Goal: Task Accomplishment & Management: Use online tool/utility

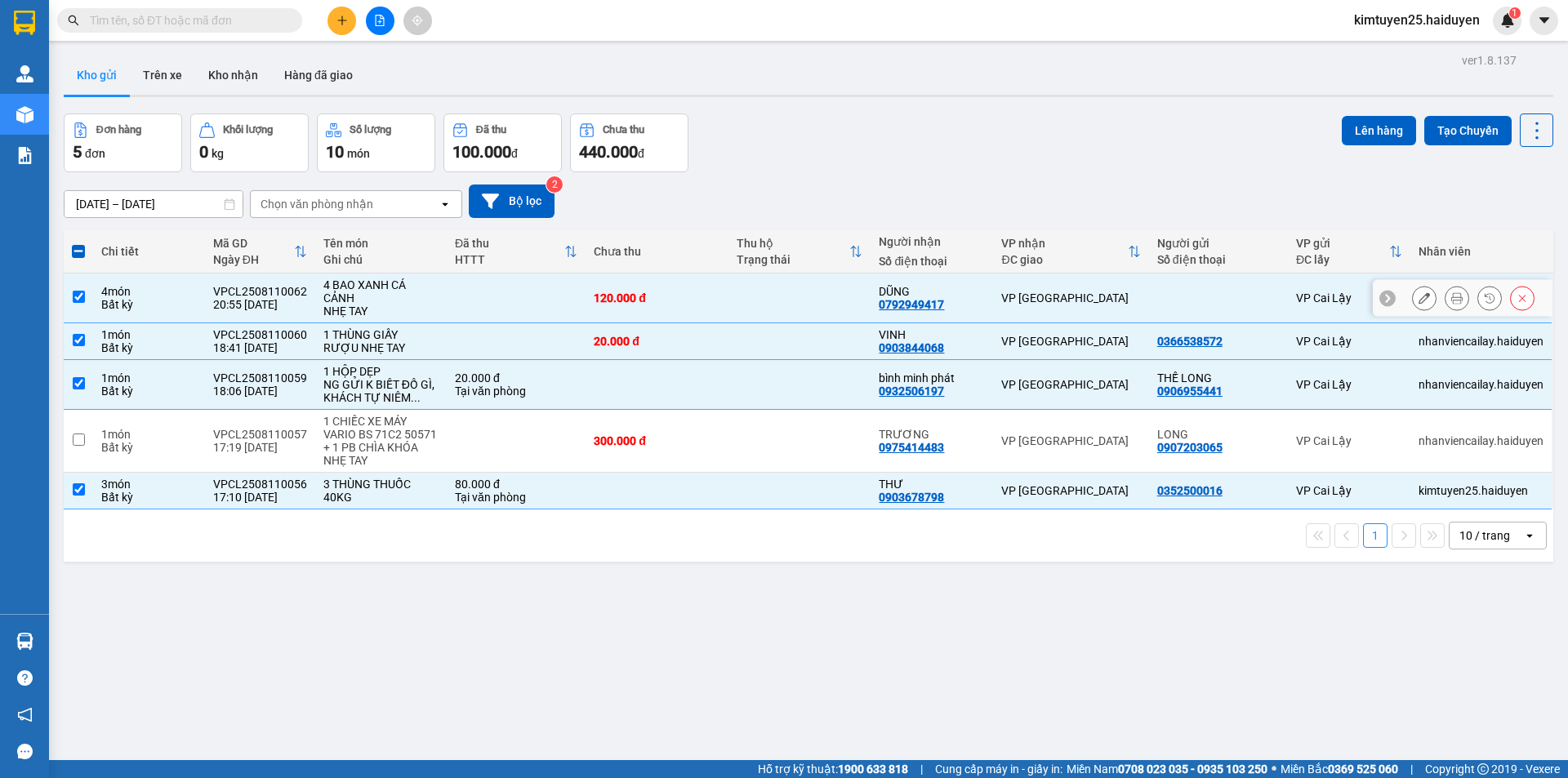
click at [459, 298] on td at bounding box center [516, 298] width 139 height 50
checkbox input "false"
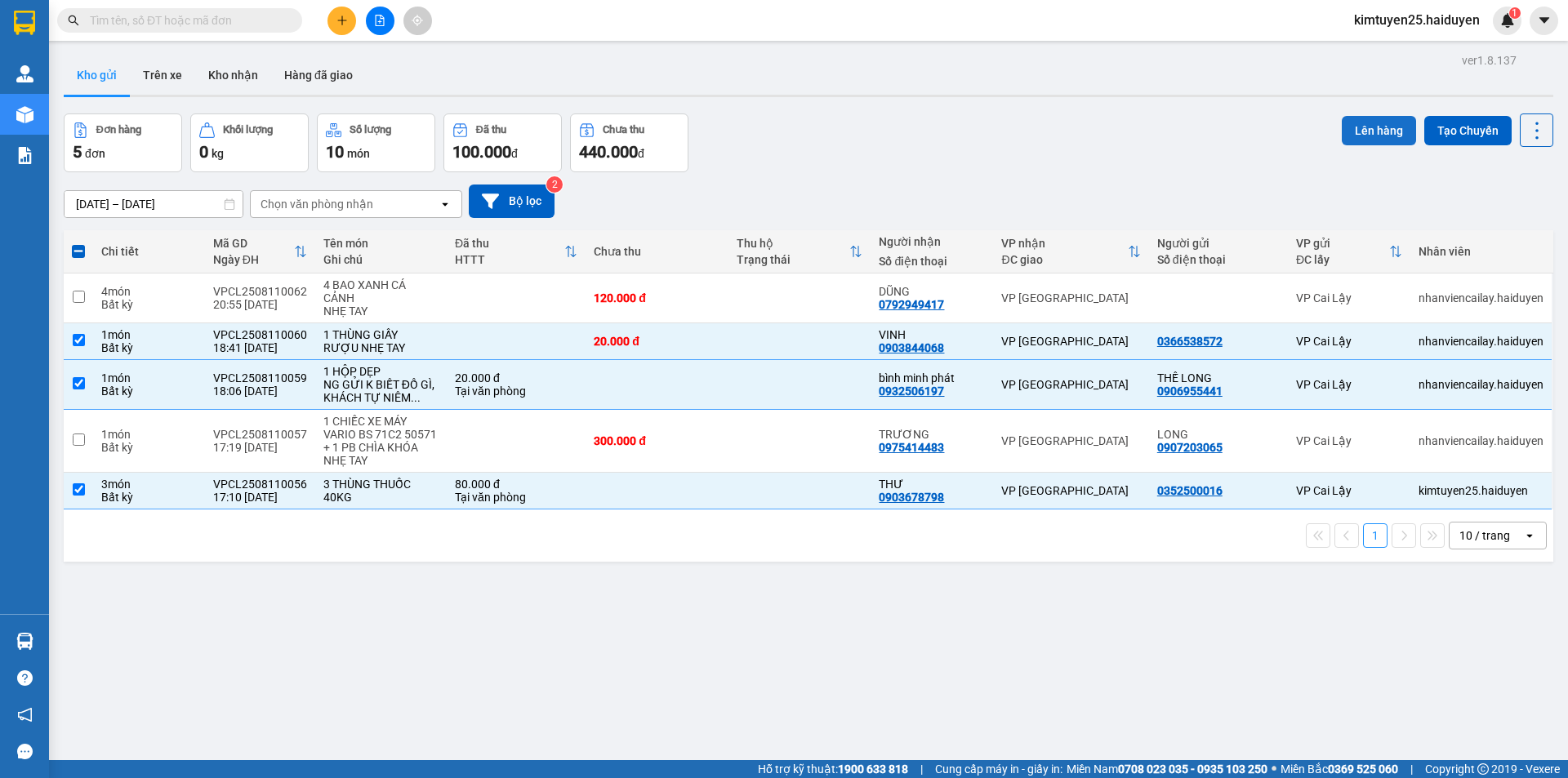
click at [1368, 127] on button "Lên hàng" at bounding box center [1380, 130] width 75 height 29
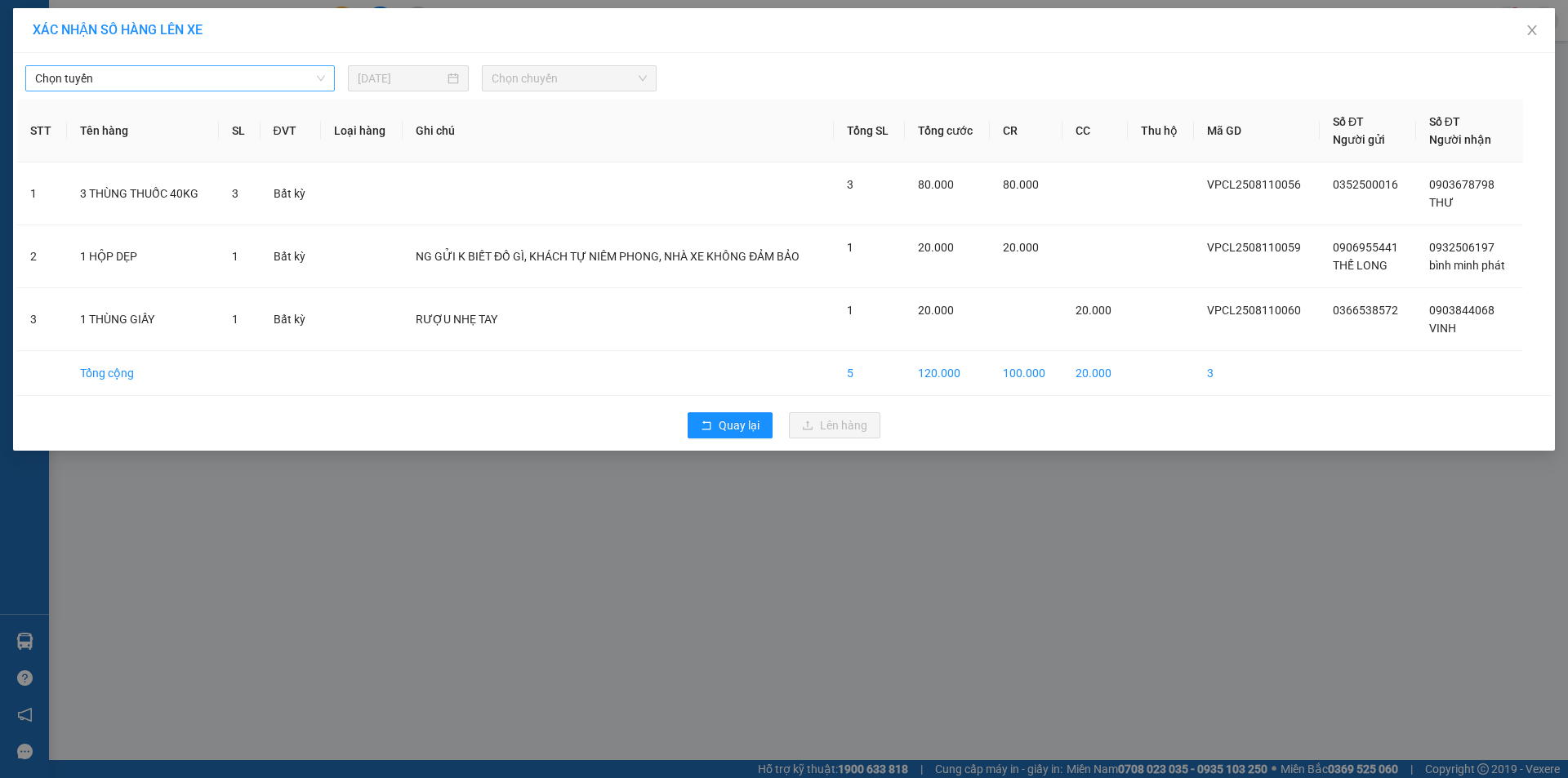
click at [312, 84] on span "Chọn tuyến" at bounding box center [180, 78] width 290 height 24
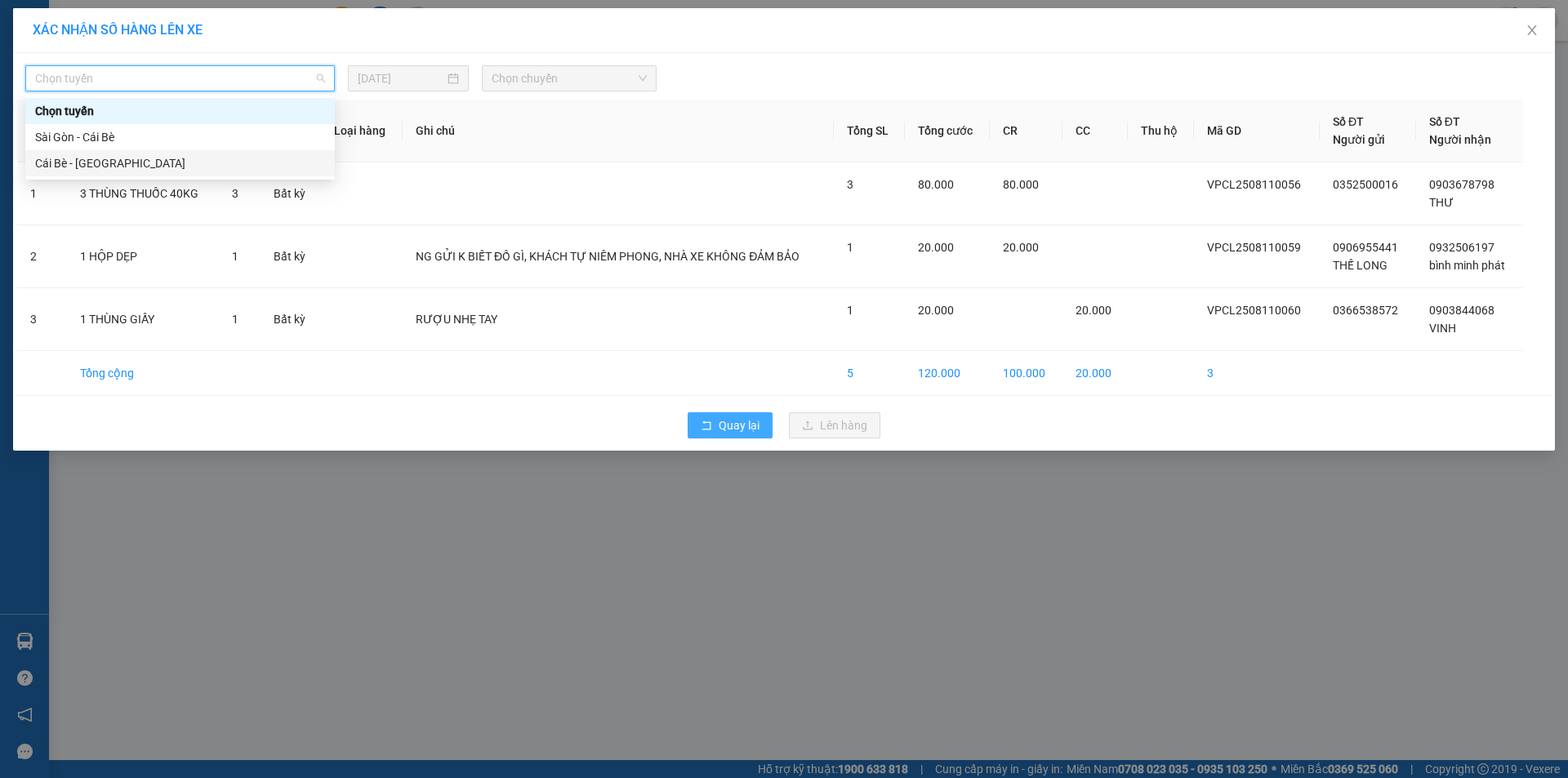
click at [715, 423] on button "Quay lại" at bounding box center [730, 425] width 85 height 26
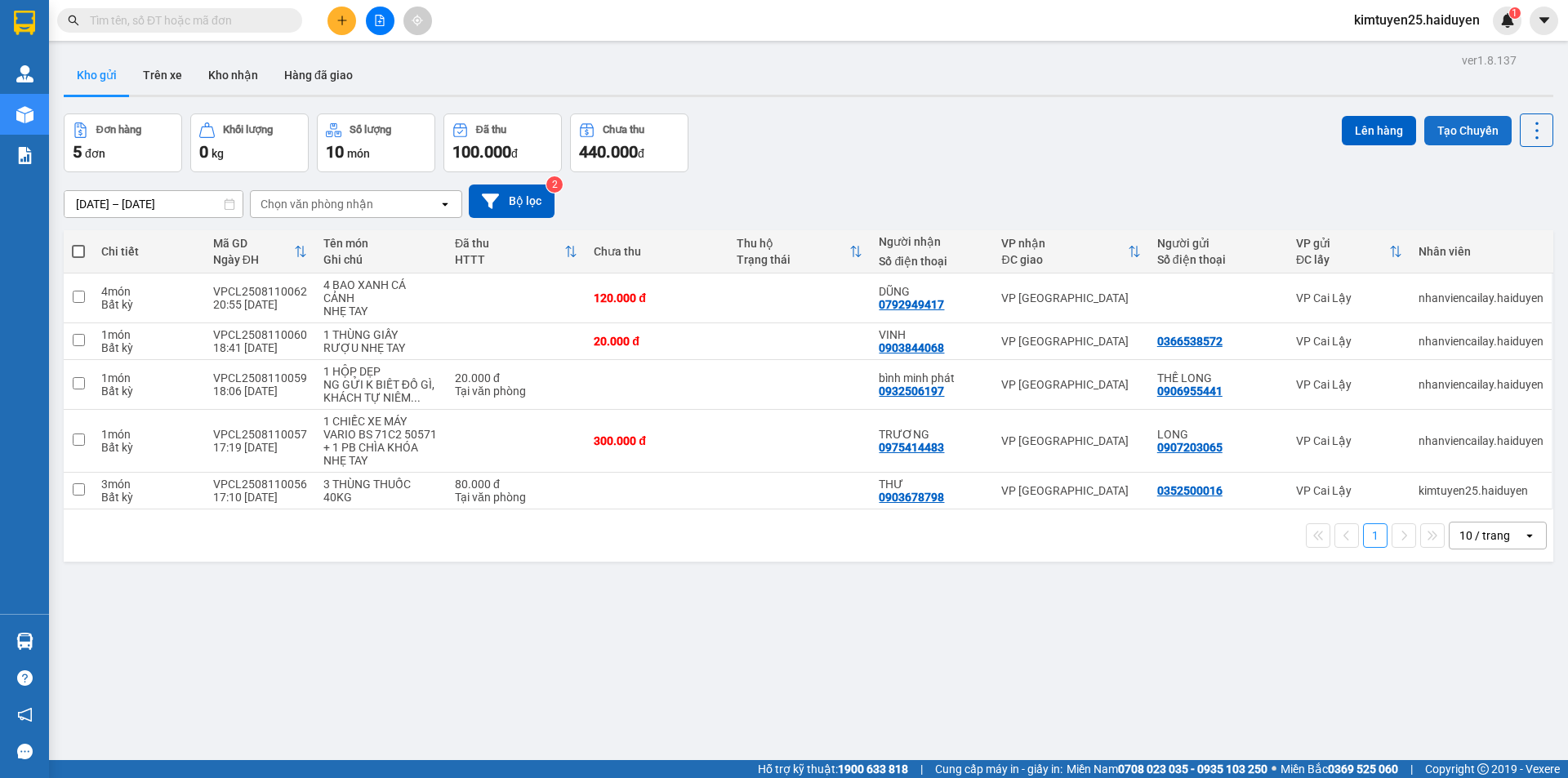
click at [1429, 124] on button "Tạo Chuyến" at bounding box center [1468, 130] width 87 height 29
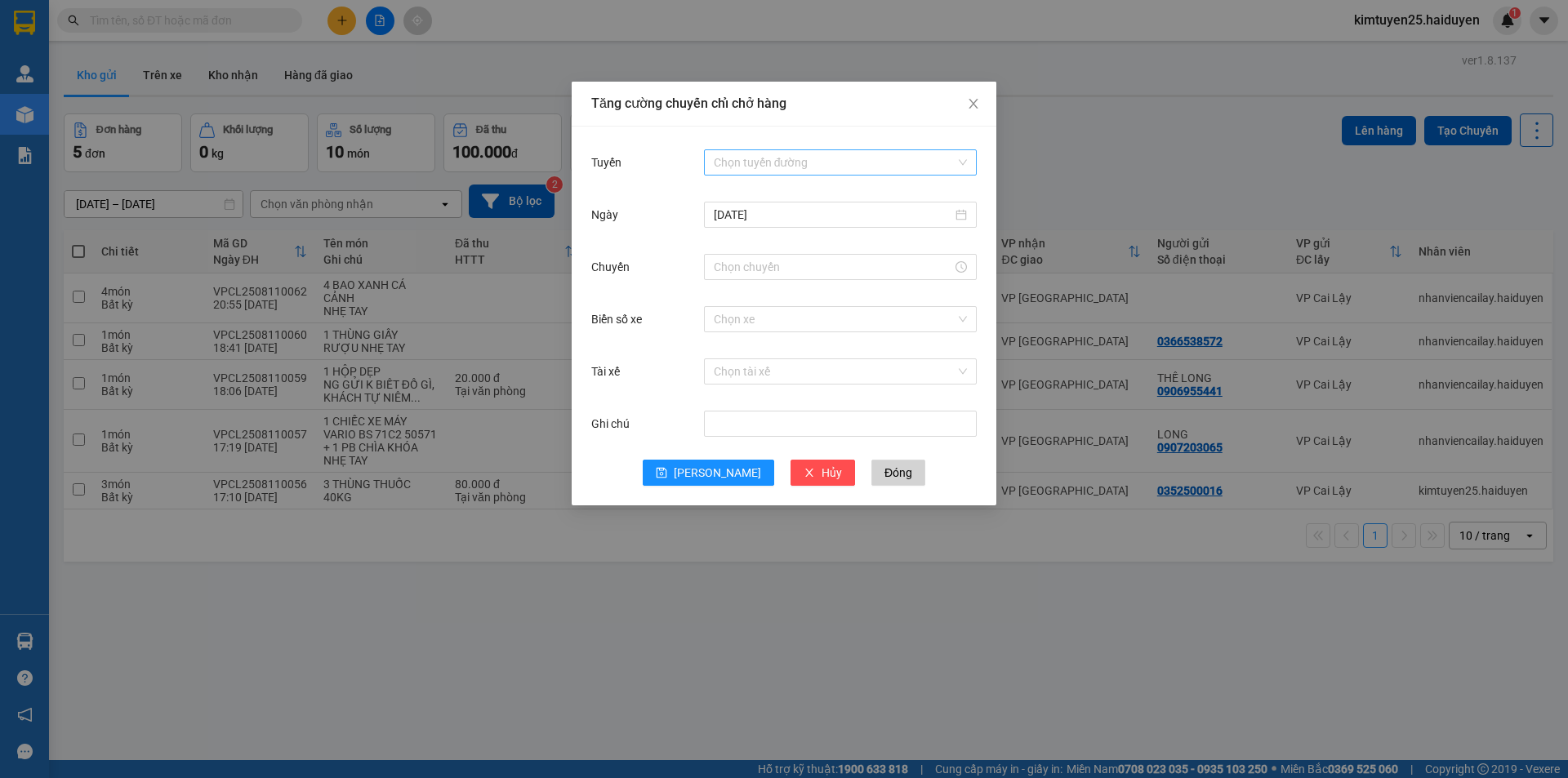
click at [874, 158] on input "Tuyến" at bounding box center [835, 162] width 242 height 24
click at [754, 216] on div "Cái Bè - [GEOGRAPHIC_DATA]" at bounding box center [840, 221] width 254 height 17
click at [754, 214] on input "[DATE]" at bounding box center [834, 215] width 239 height 17
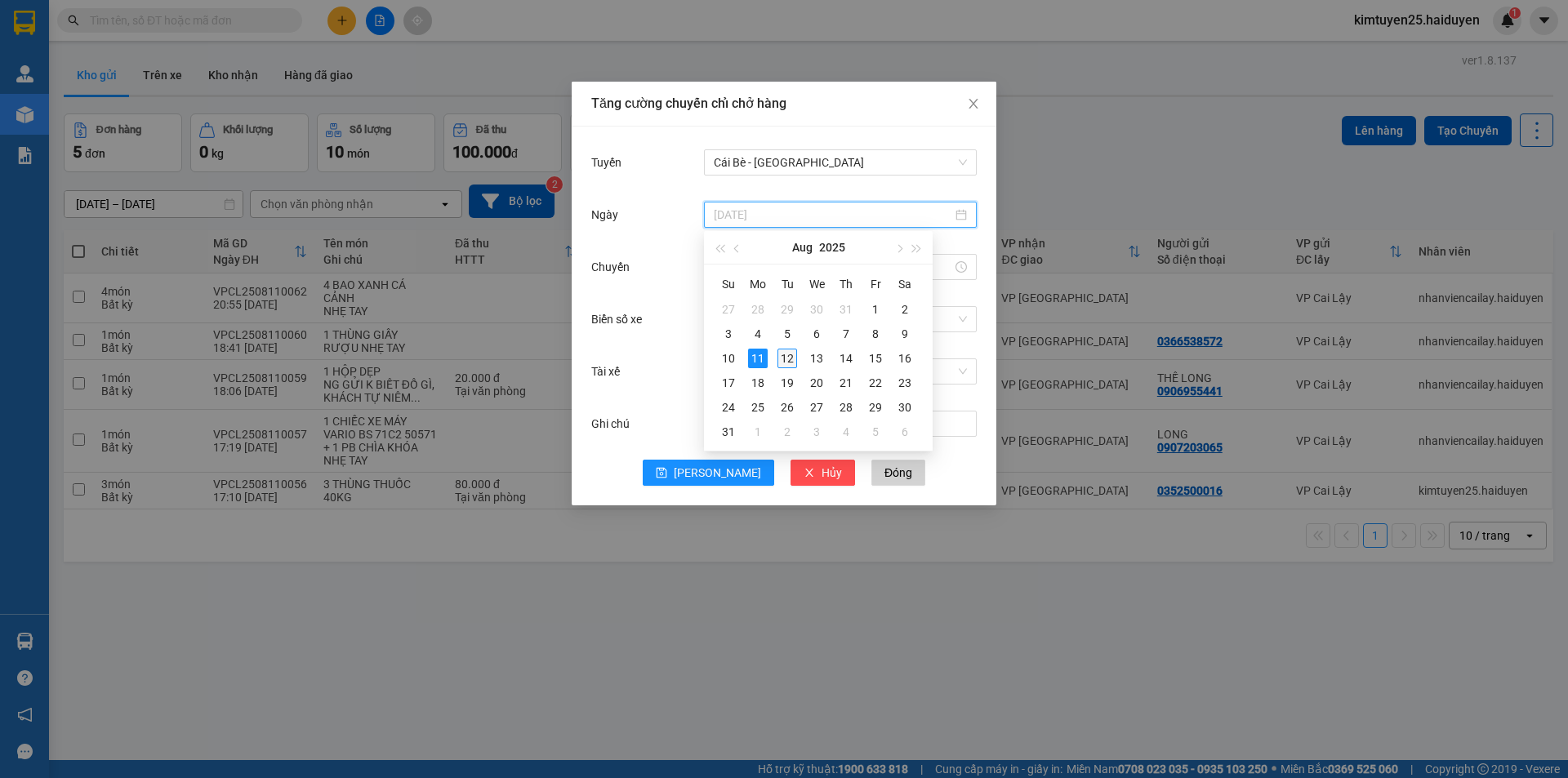
type input "[DATE]"
click at [793, 359] on div "12" at bounding box center [787, 358] width 19 height 19
click at [757, 274] on input "Chuyến" at bounding box center [834, 267] width 239 height 17
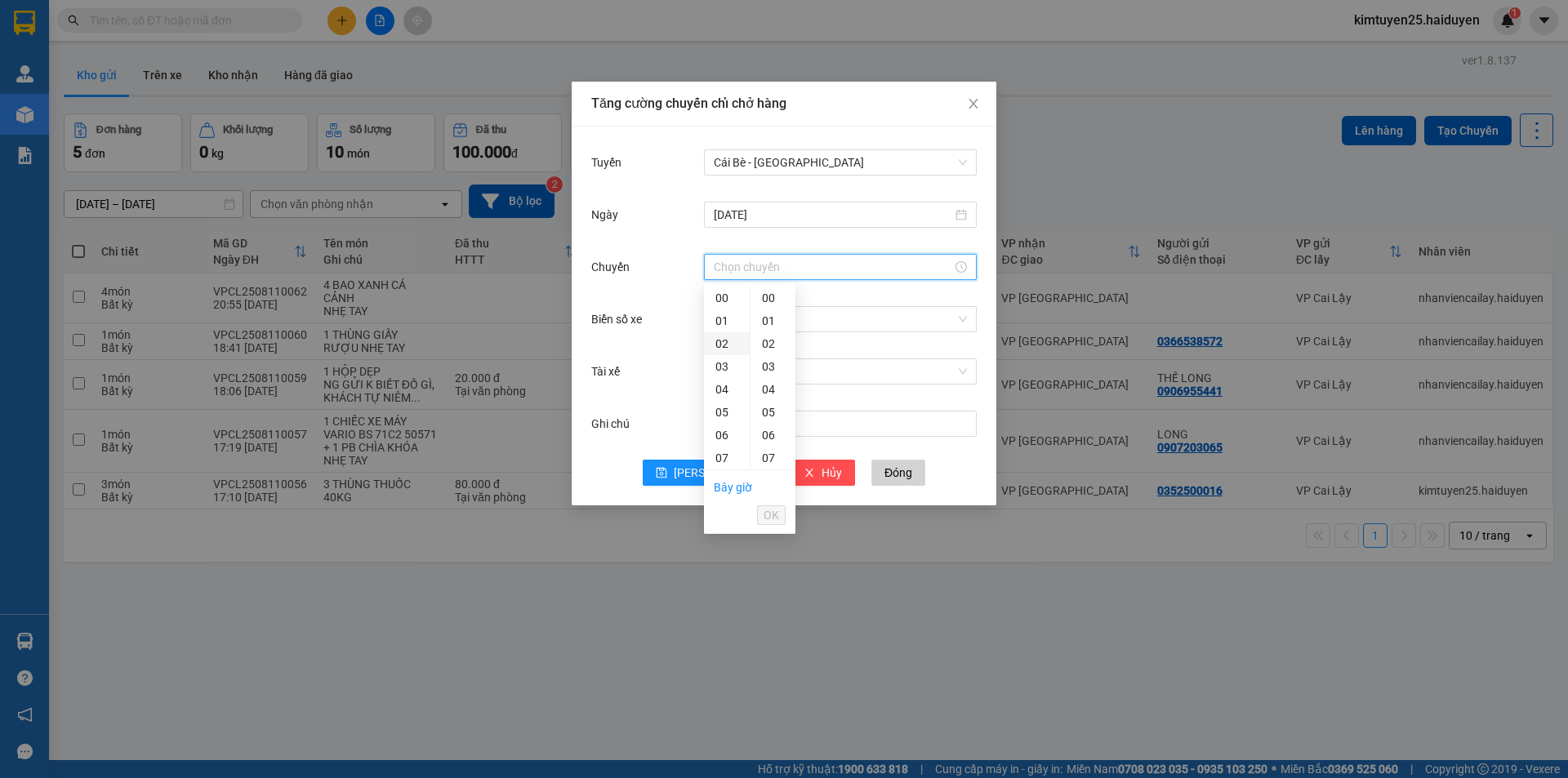
click at [713, 347] on div "02" at bounding box center [727, 344] width 46 height 23
click at [766, 377] on div "32" at bounding box center [773, 377] width 45 height 23
type input "02:32"
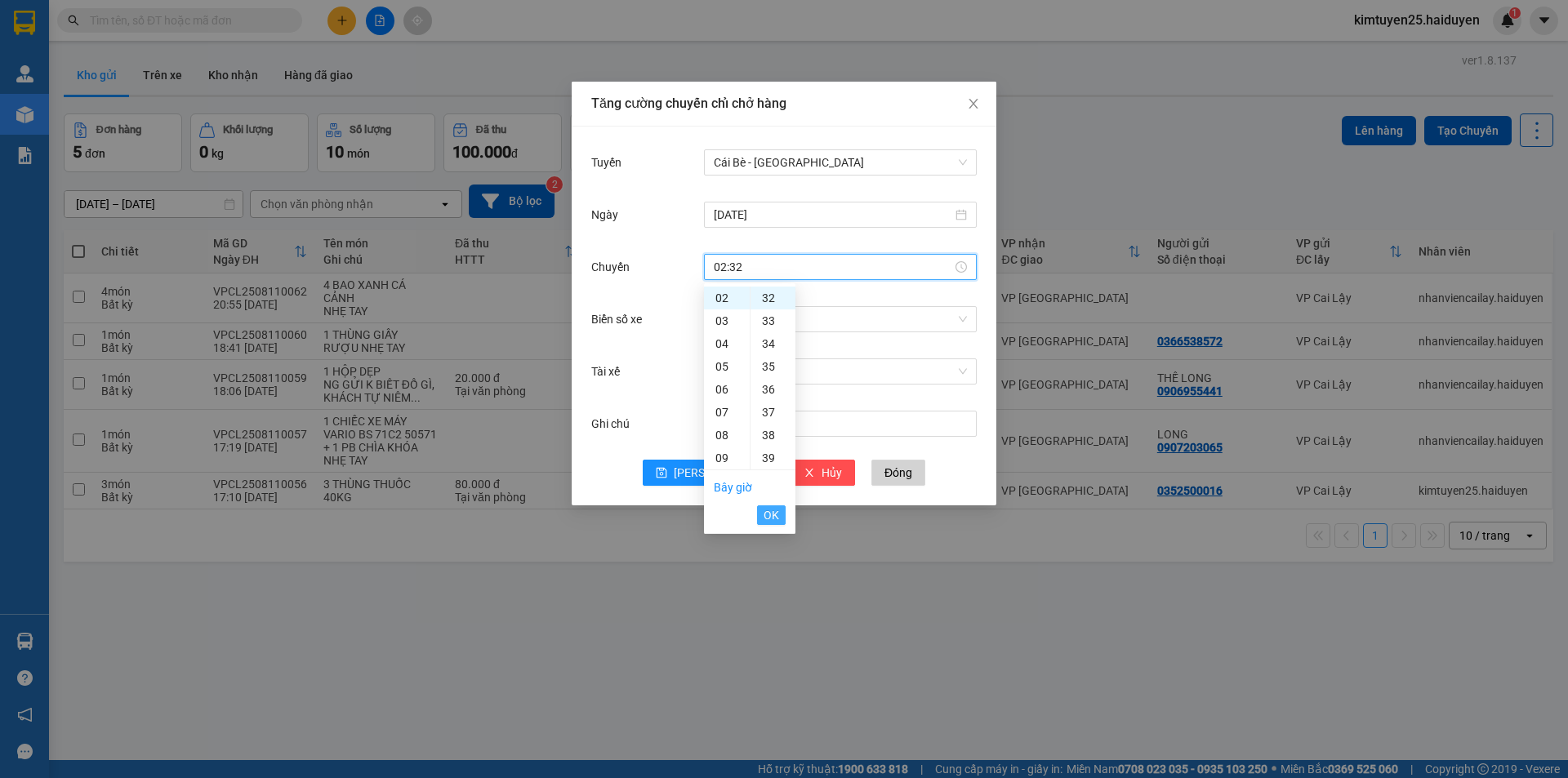
click at [769, 514] on span "OK" at bounding box center [771, 515] width 16 height 17
click at [810, 323] on input "Biển số xe" at bounding box center [835, 319] width 242 height 24
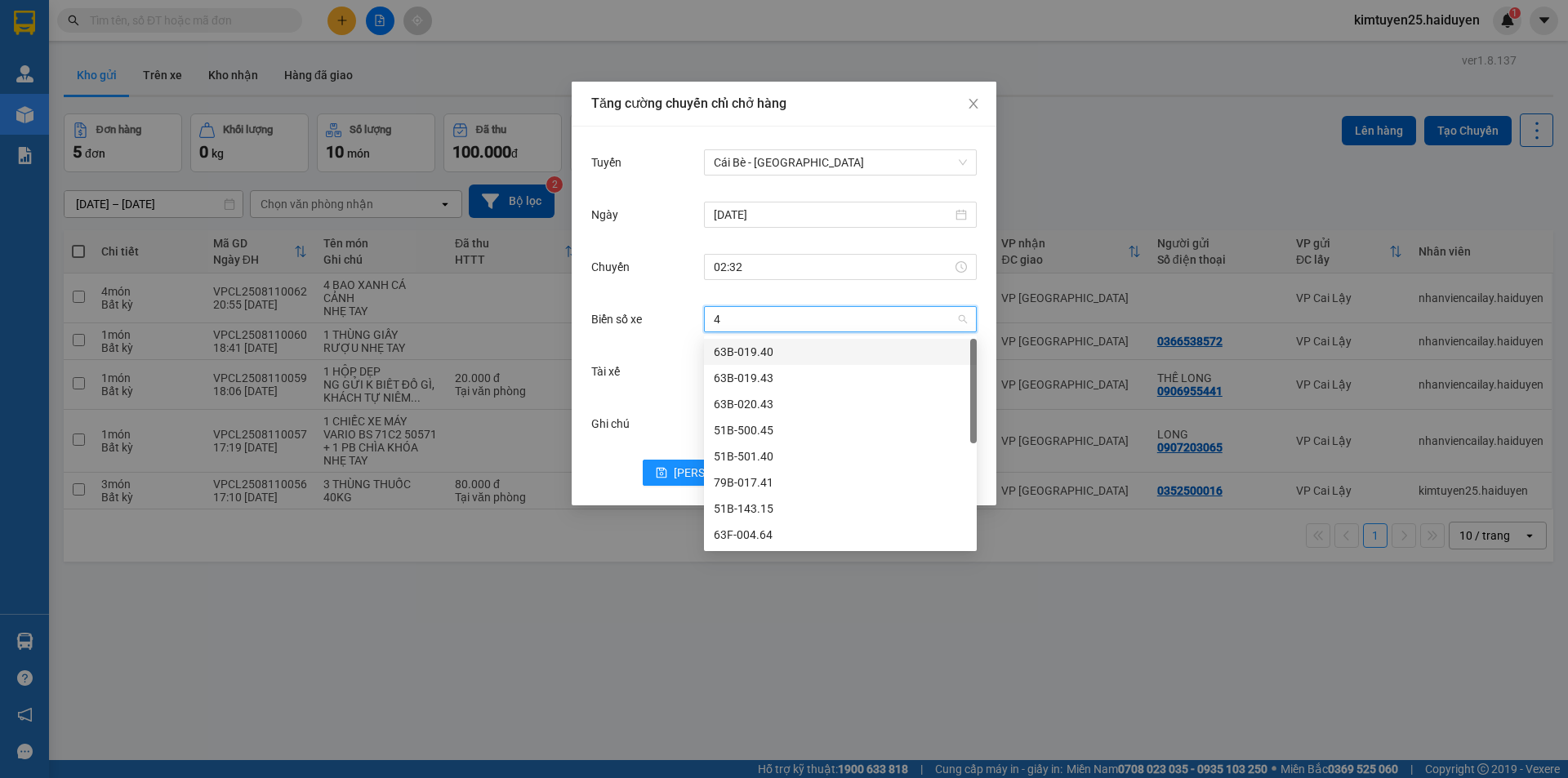
type input "40"
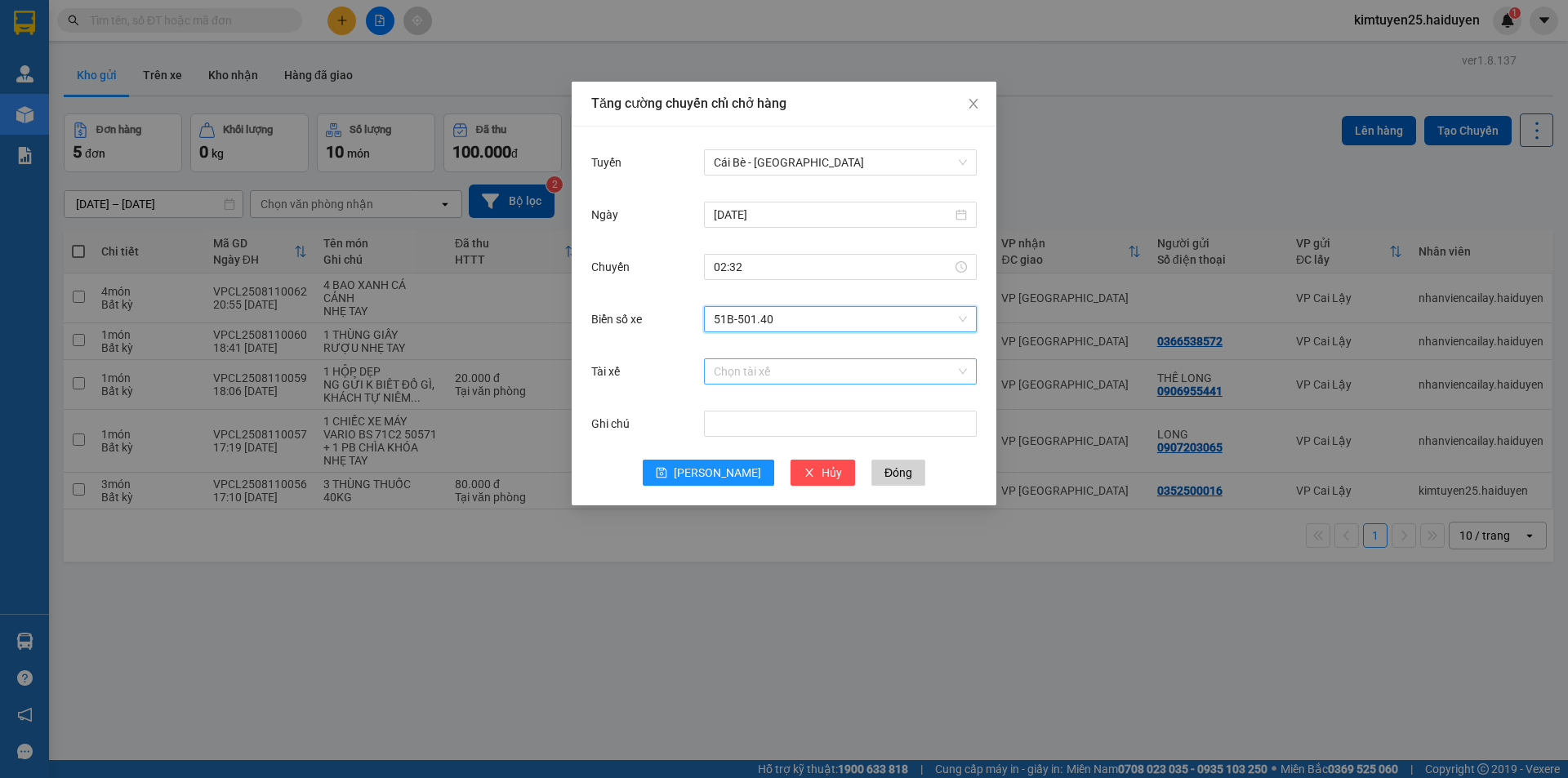
click at [777, 369] on input "Tài xế" at bounding box center [835, 371] width 242 height 24
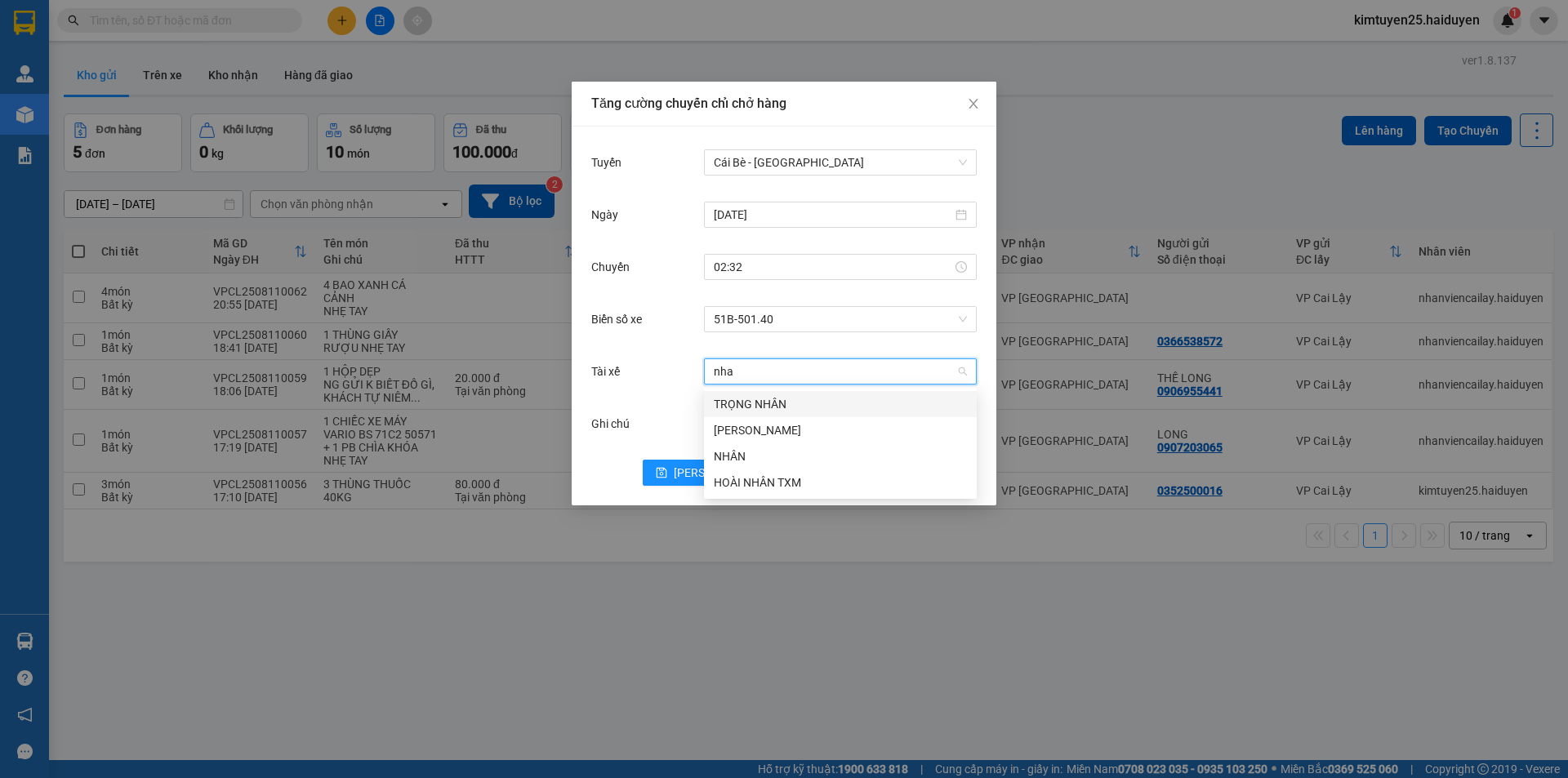
type input "nhan"
click at [772, 485] on div "HOÀI NHÂN TXM" at bounding box center [840, 483] width 254 height 17
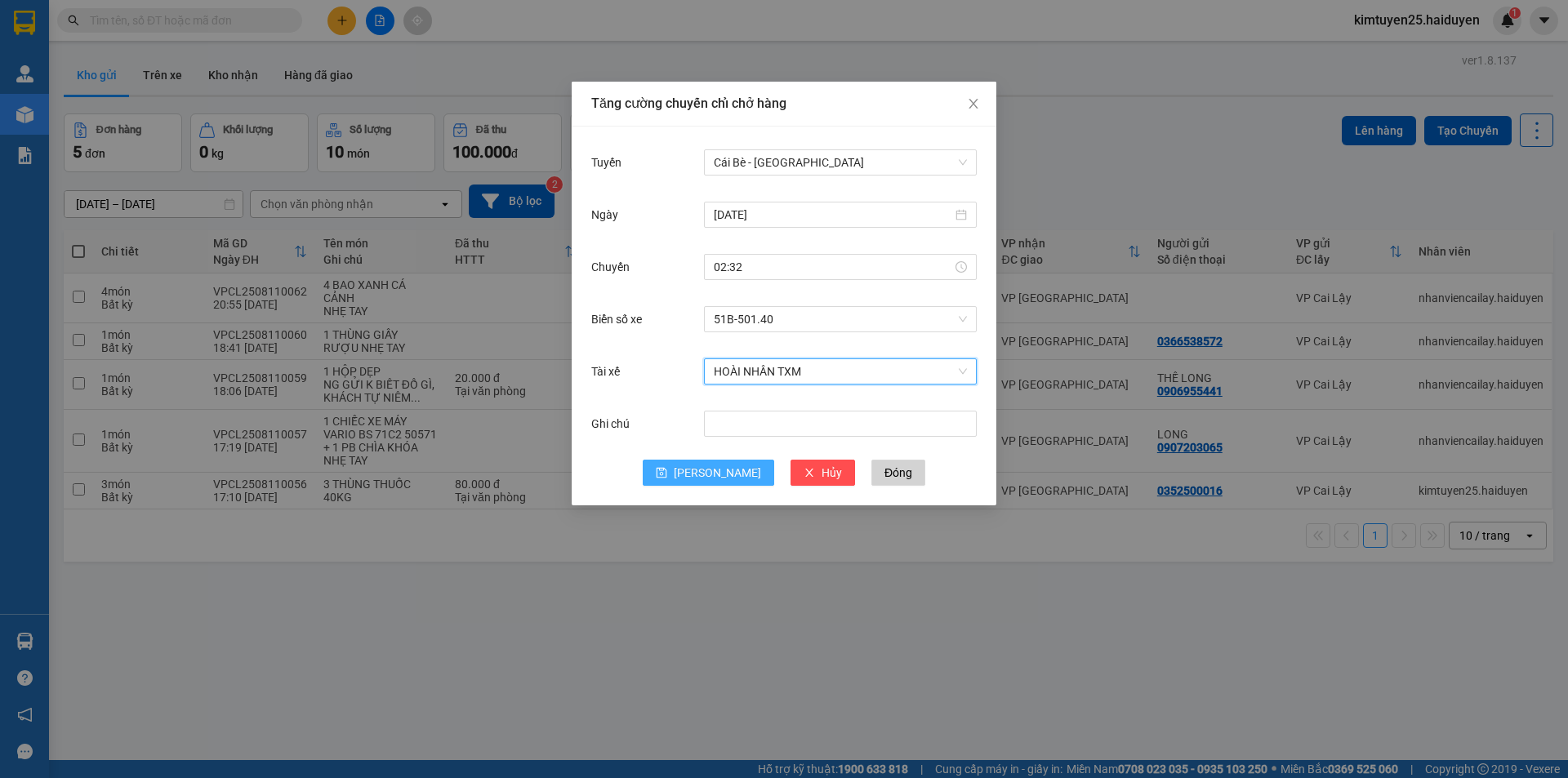
click at [667, 469] on icon "save" at bounding box center [662, 473] width 12 height 12
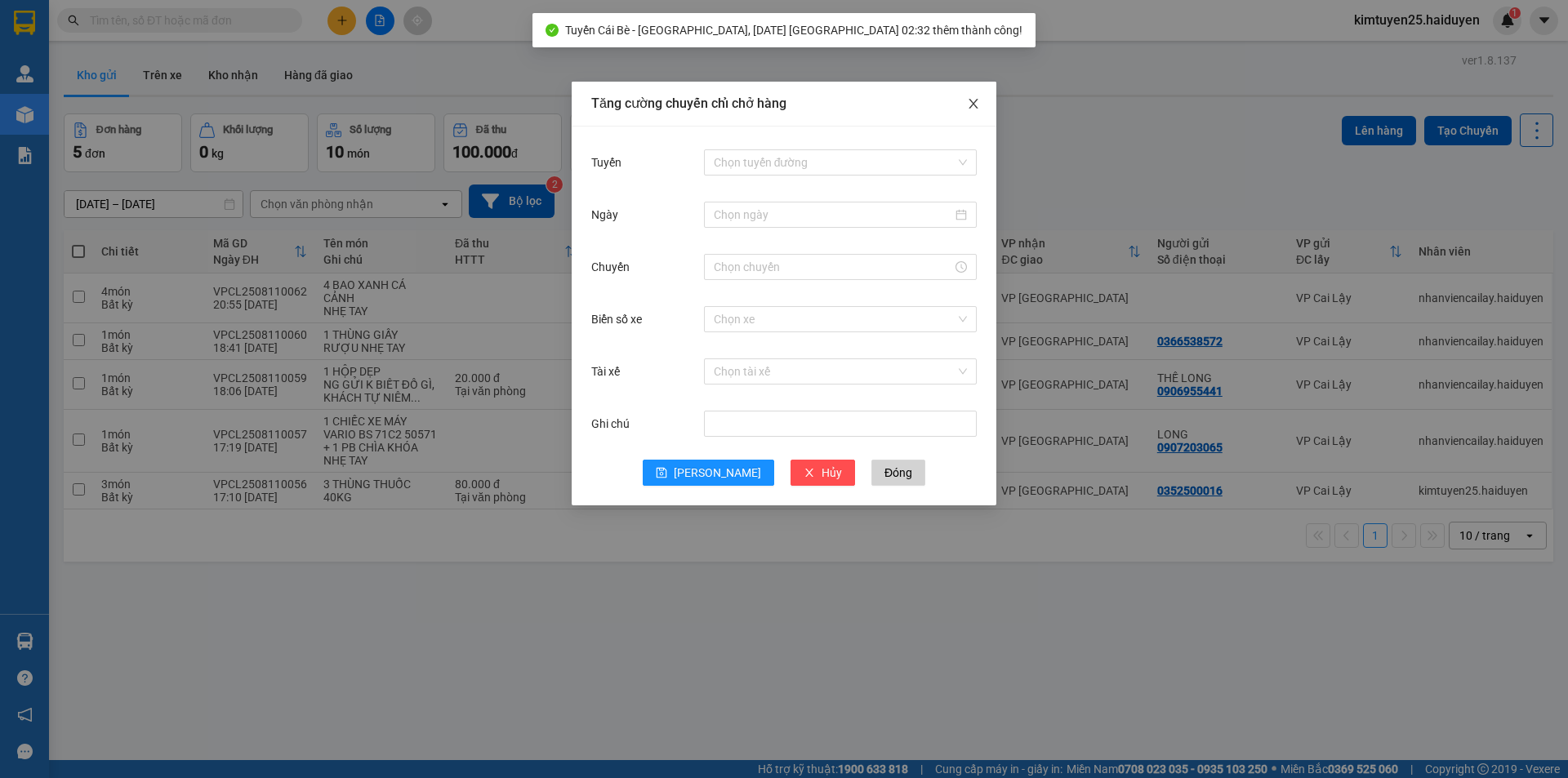
click at [972, 103] on icon "close" at bounding box center [972, 104] width 9 height 10
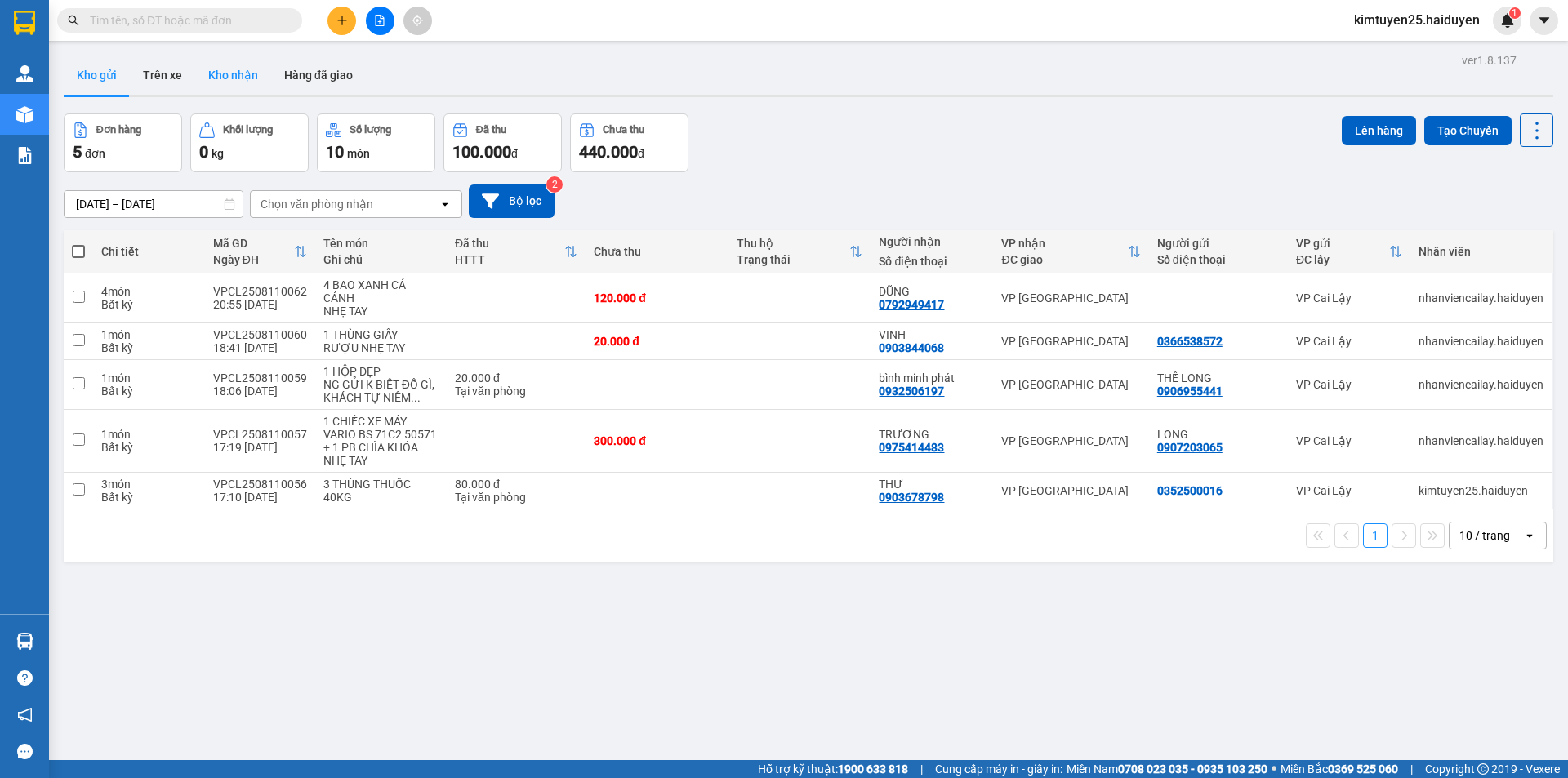
click at [245, 76] on button "Kho nhận" at bounding box center [233, 75] width 76 height 39
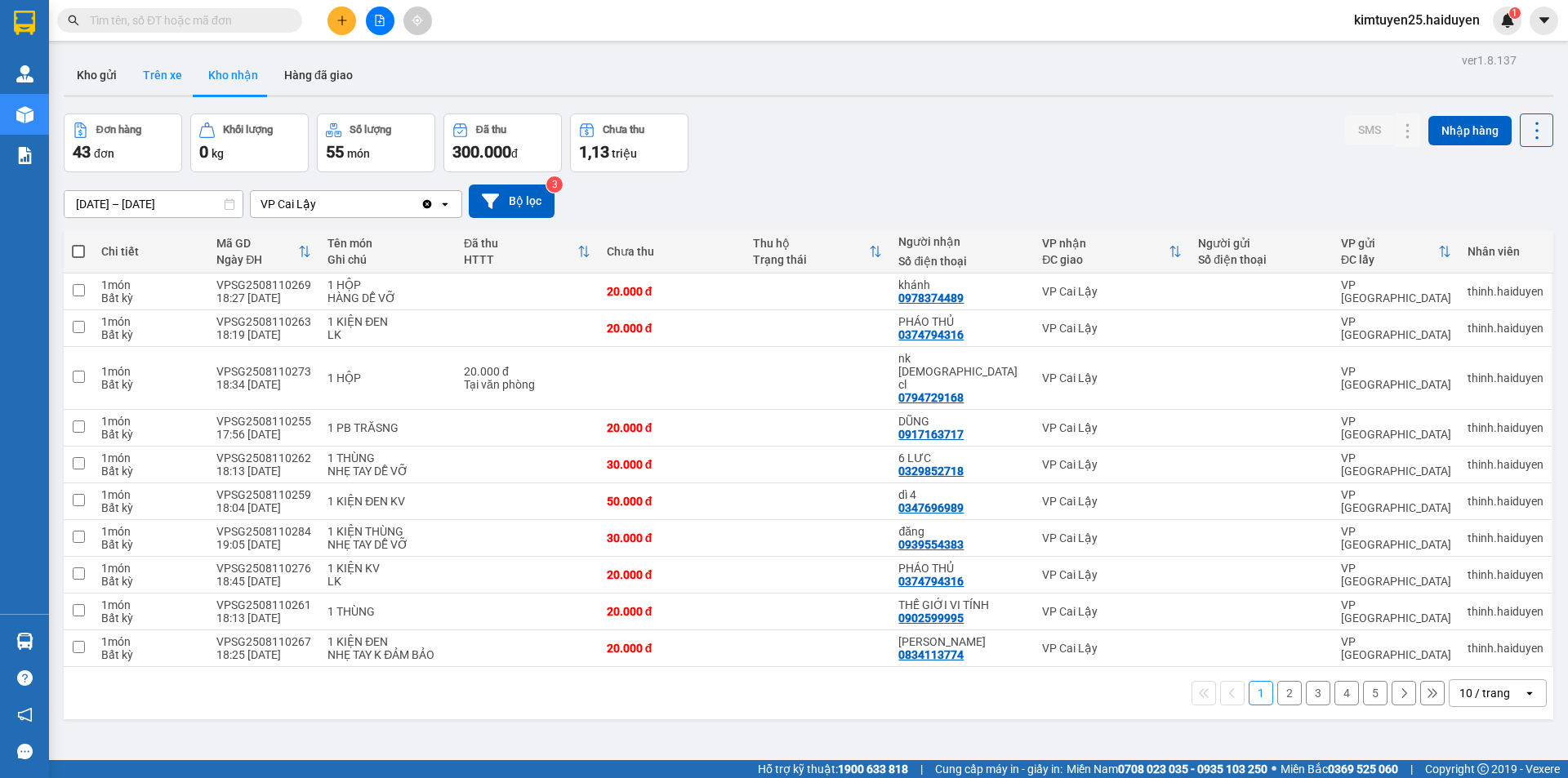
click at [153, 72] on button "Trên xe" at bounding box center [162, 75] width 65 height 39
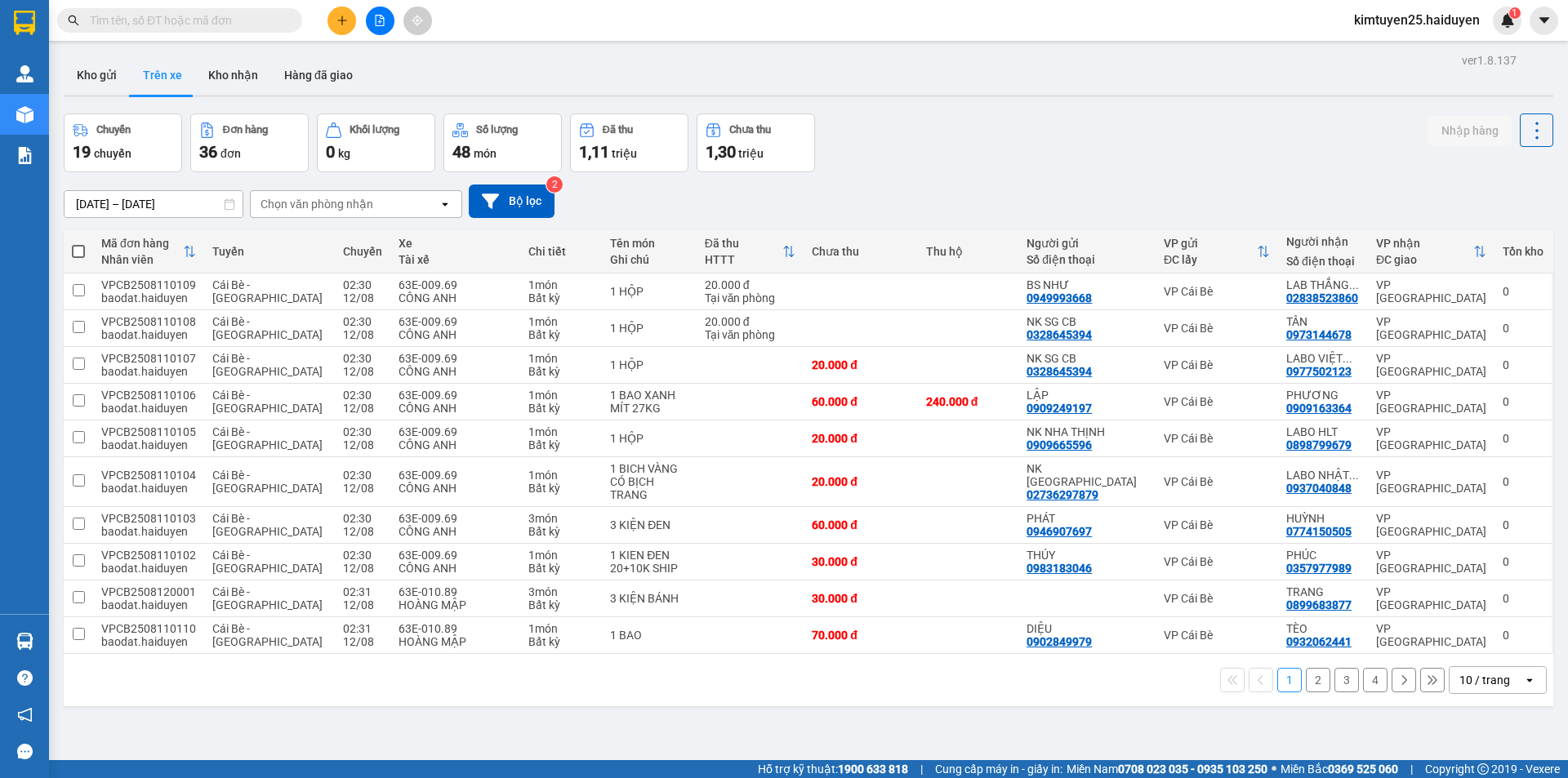
click at [320, 203] on div "Chọn văn phòng nhận" at bounding box center [317, 204] width 113 height 17
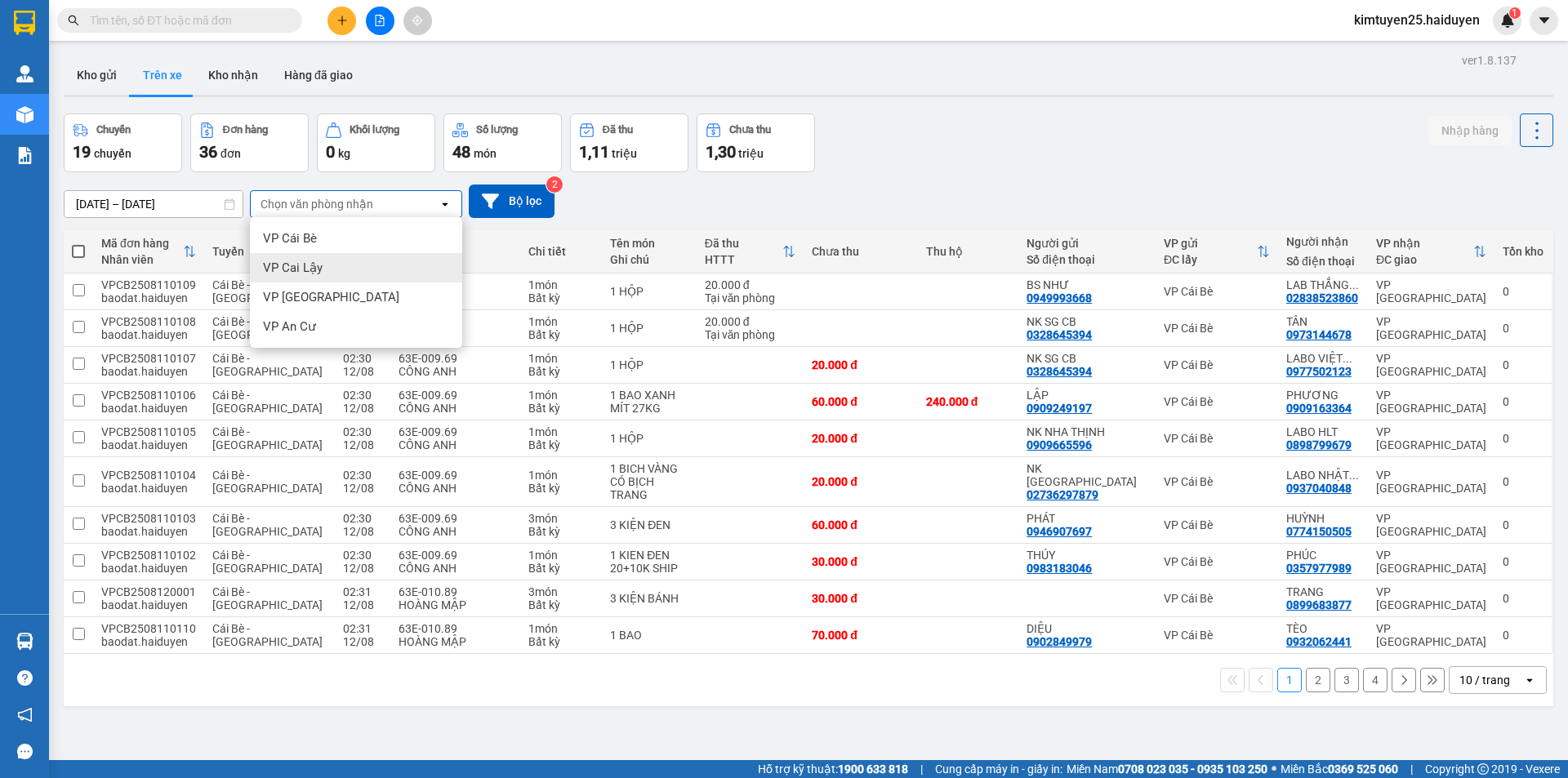
click at [303, 273] on span "VP Cai Lậy" at bounding box center [292, 267] width 59 height 17
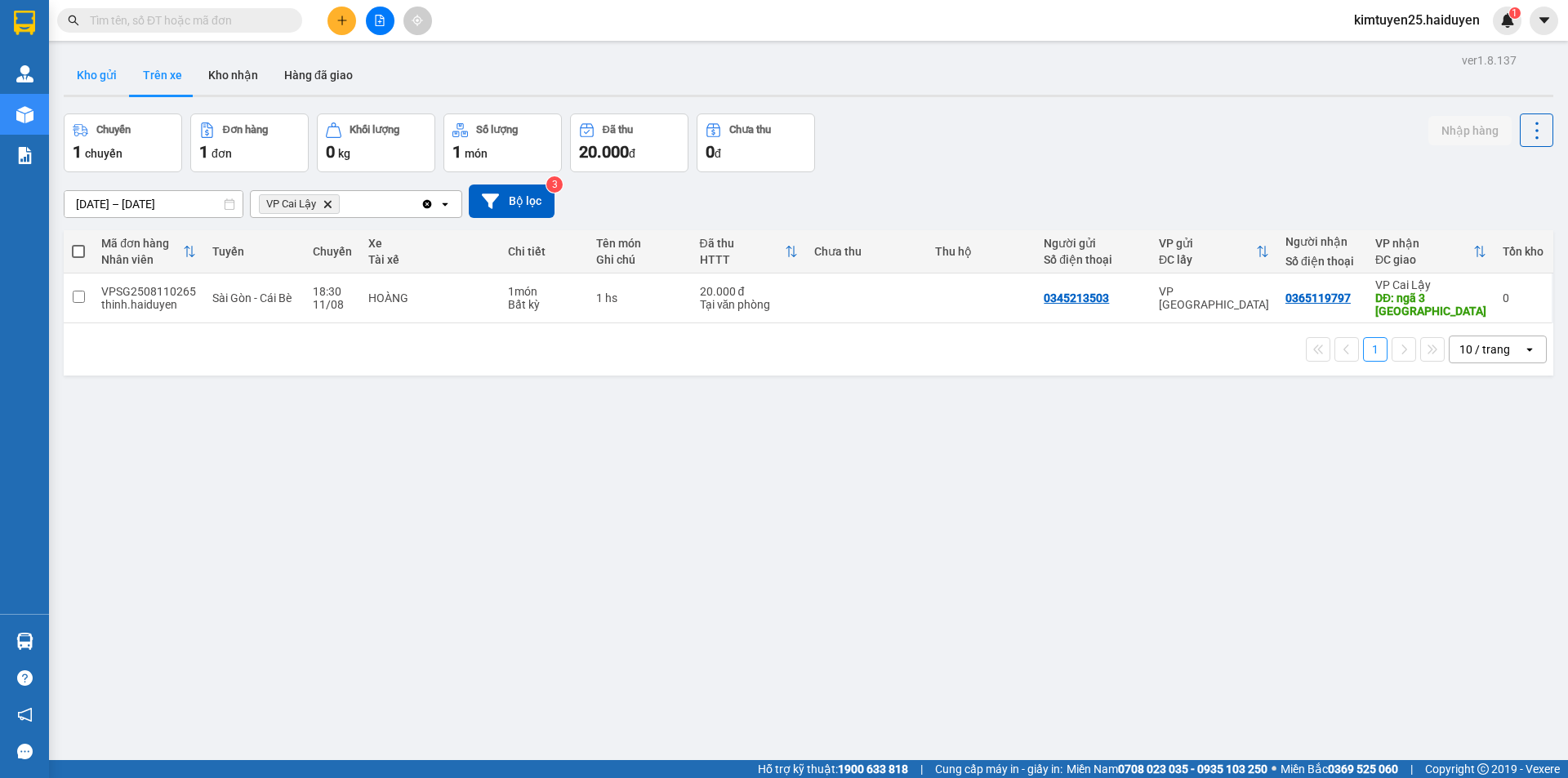
click at [71, 75] on button "Kho gửi" at bounding box center [97, 75] width 66 height 39
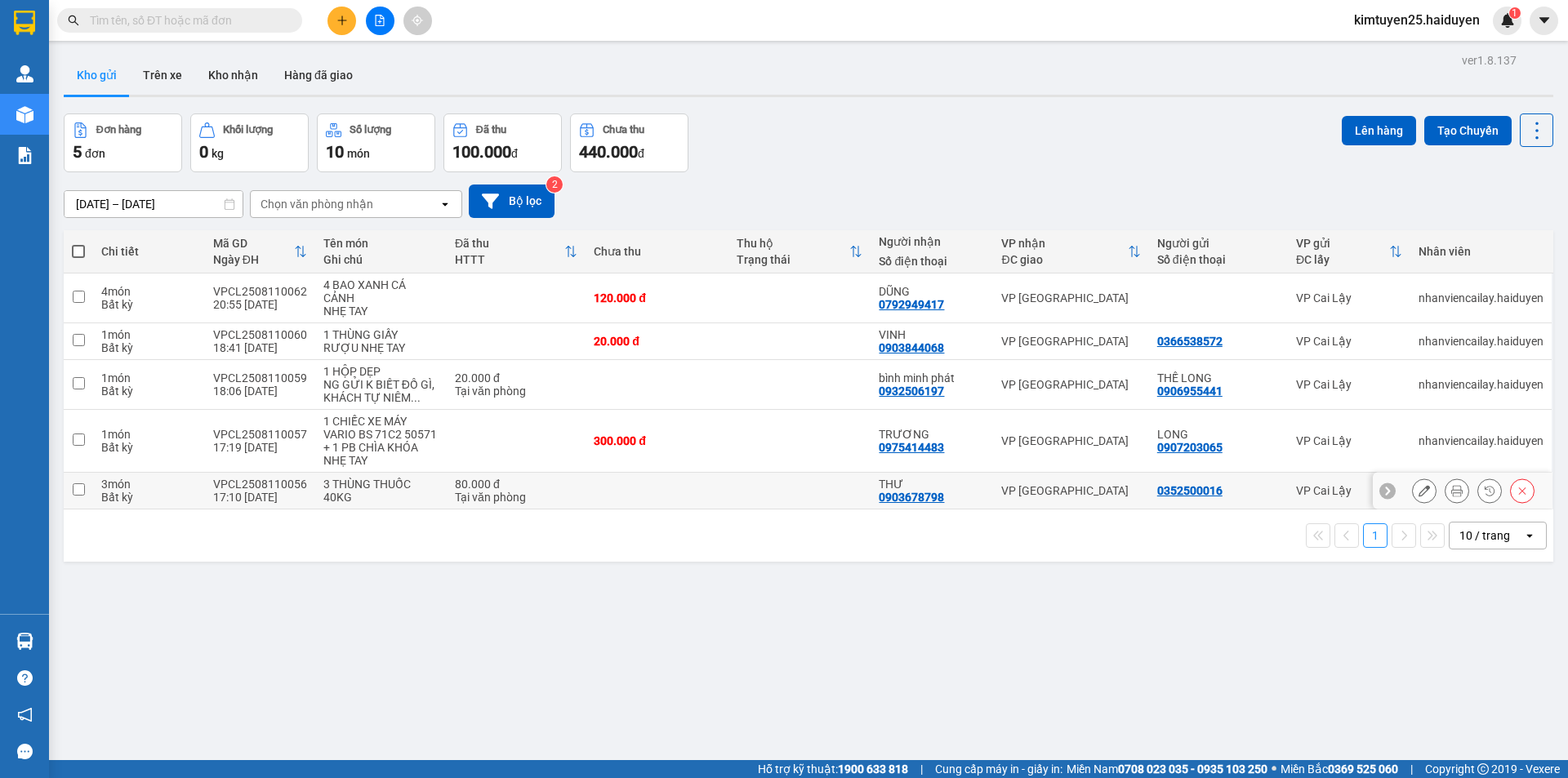
click at [489, 486] on div "80.000 đ" at bounding box center [516, 484] width 122 height 13
checkbox input "true"
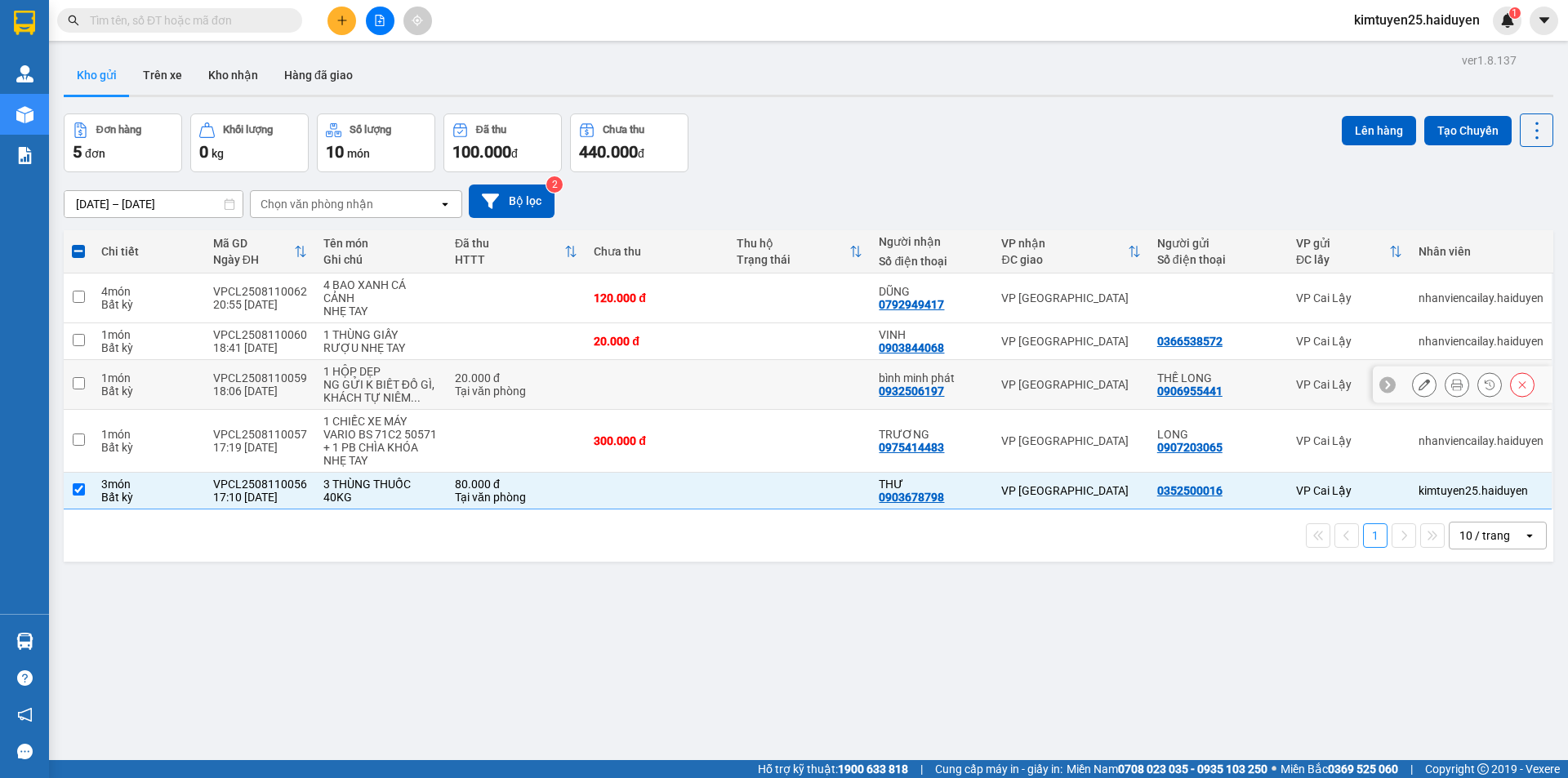
click at [531, 381] on div "20.000 đ" at bounding box center [516, 378] width 122 height 13
checkbox input "true"
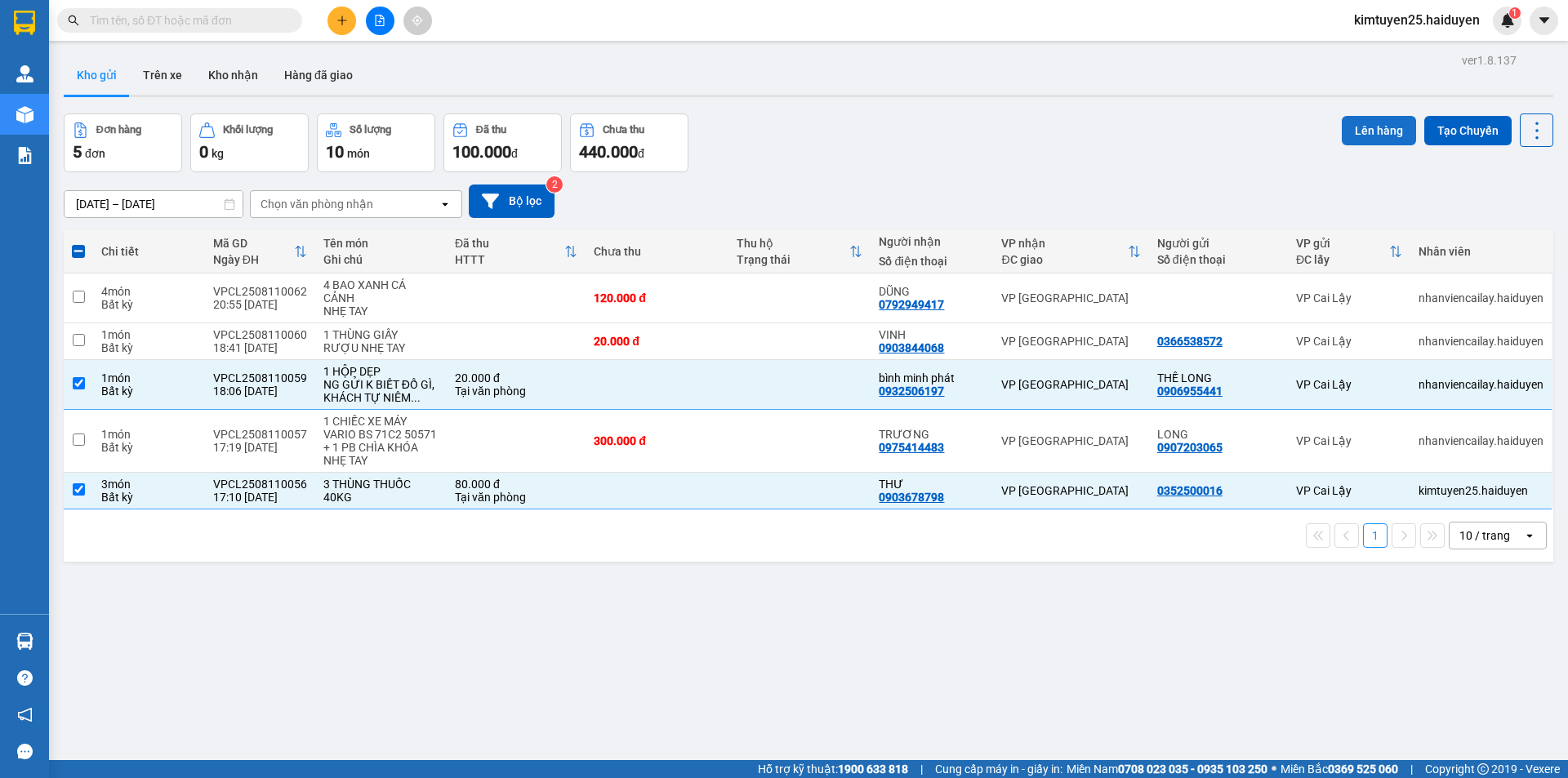
click at [1389, 131] on button "Lên hàng" at bounding box center [1380, 130] width 75 height 29
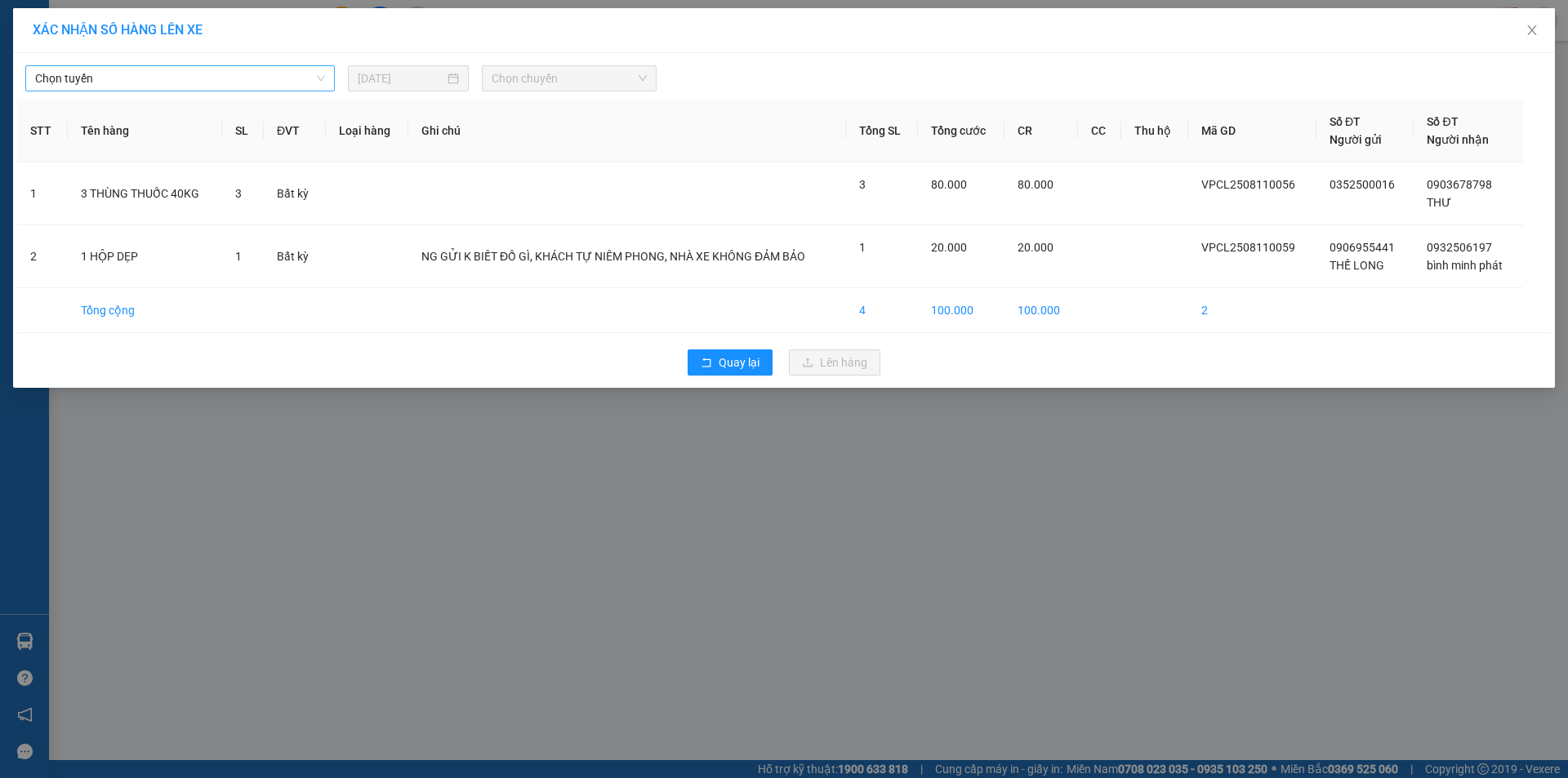
click at [242, 88] on span "Chọn tuyến" at bounding box center [180, 78] width 290 height 24
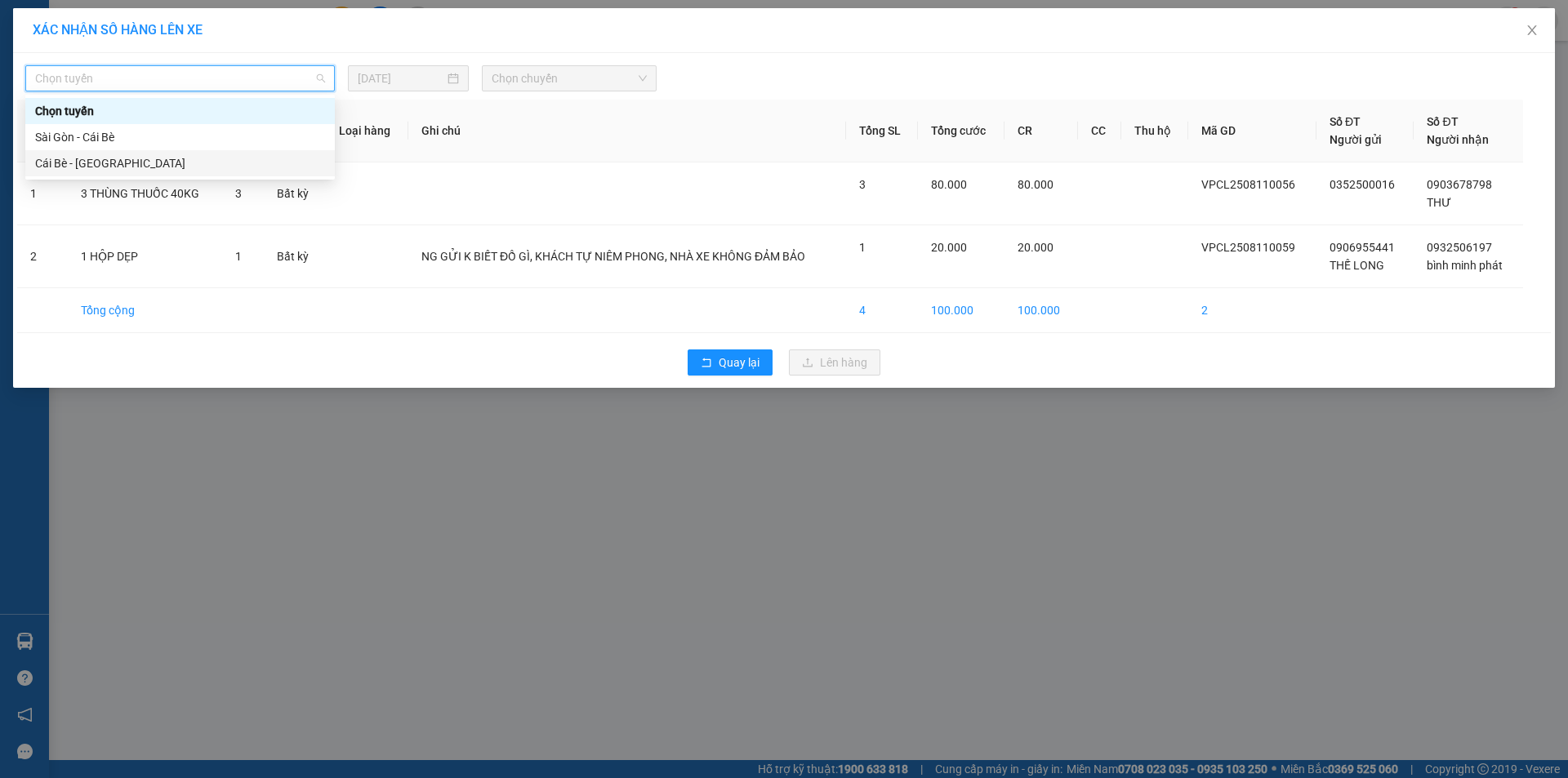
click at [182, 167] on div "Cái Bè - [GEOGRAPHIC_DATA]" at bounding box center [180, 163] width 290 height 17
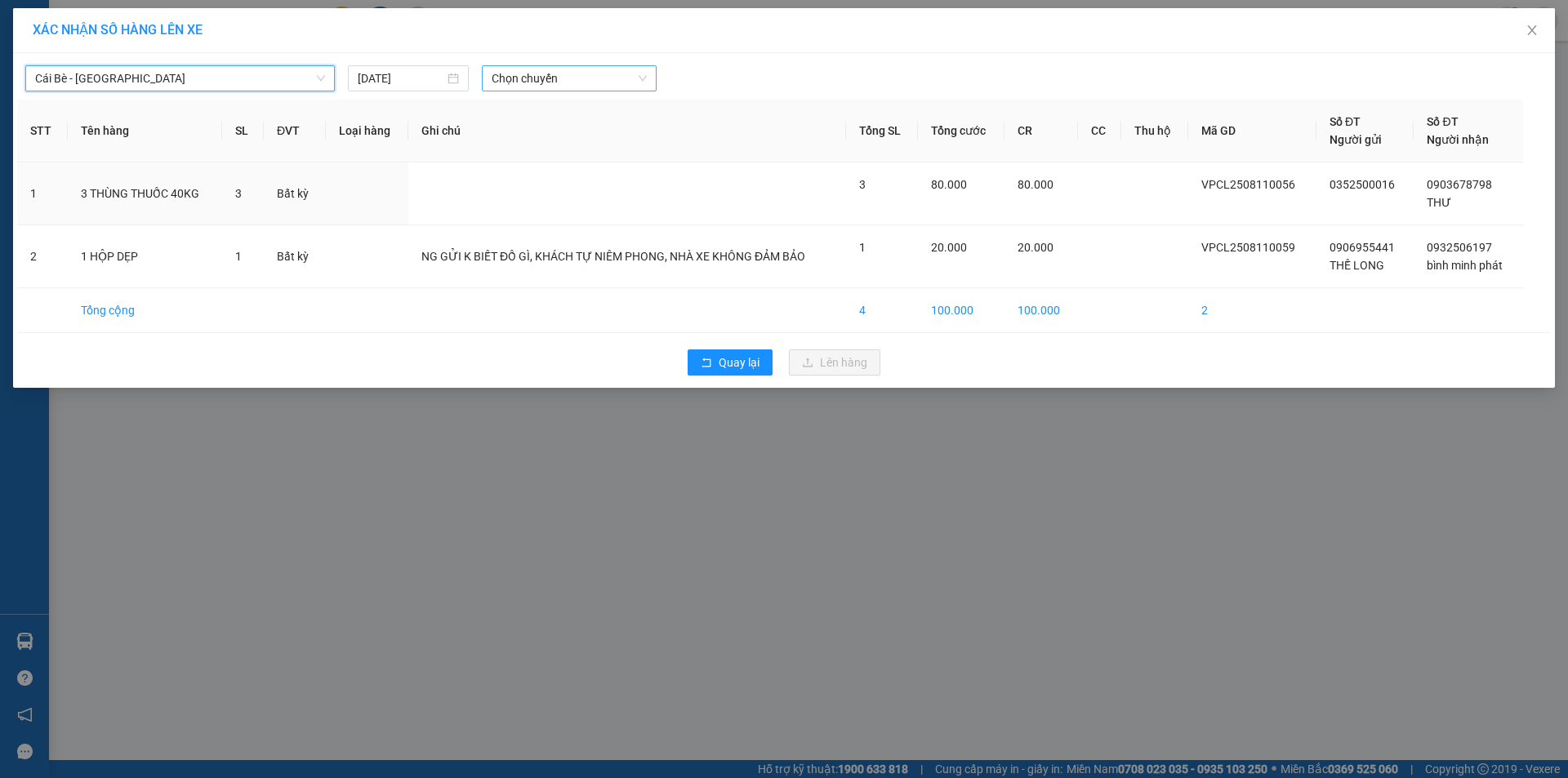
click at [572, 77] on span "Chọn chuyến" at bounding box center [569, 78] width 155 height 24
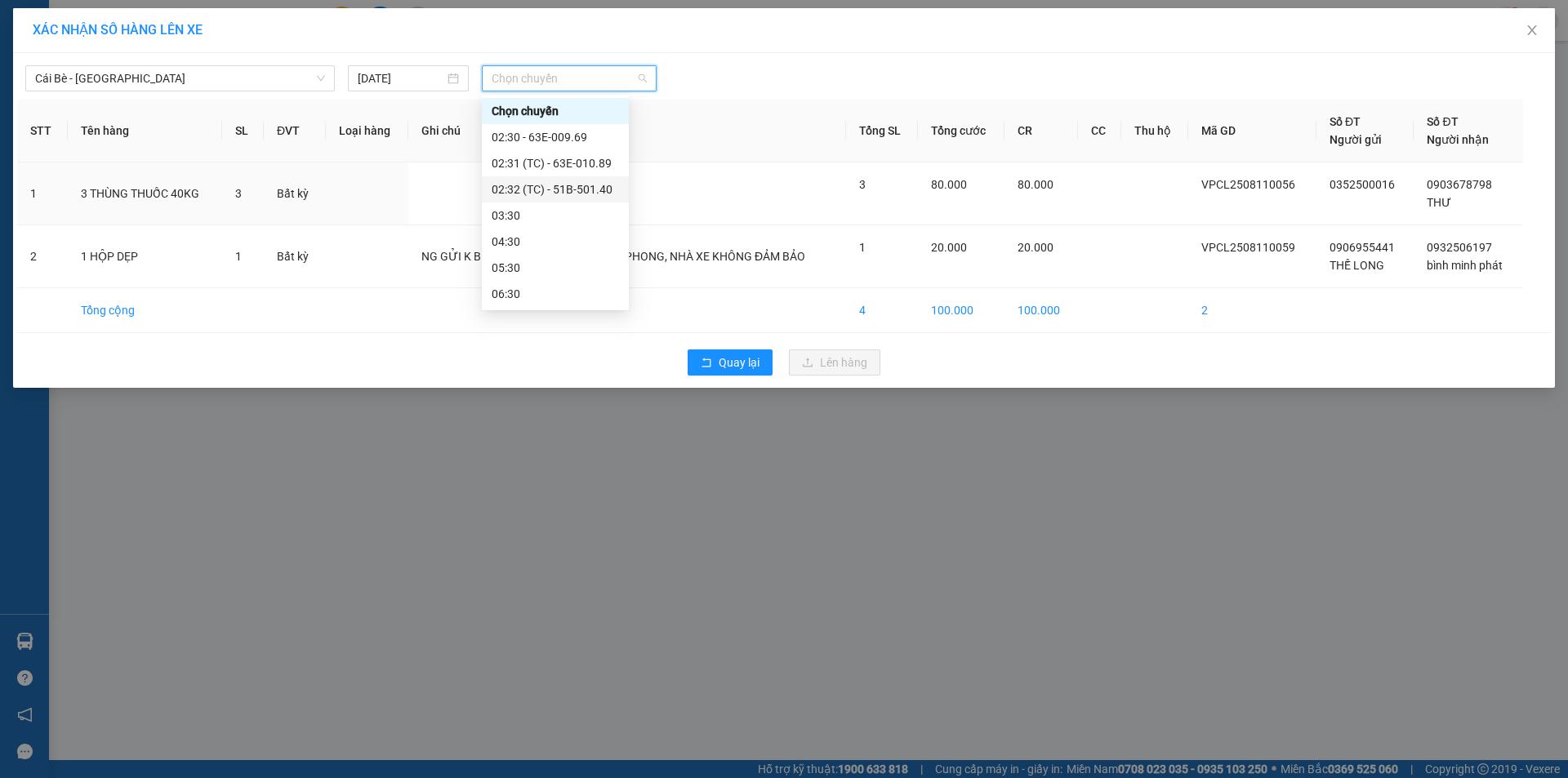
click at [543, 185] on div "02:32 (TC) - 51B-501.40" at bounding box center [555, 189] width 127 height 17
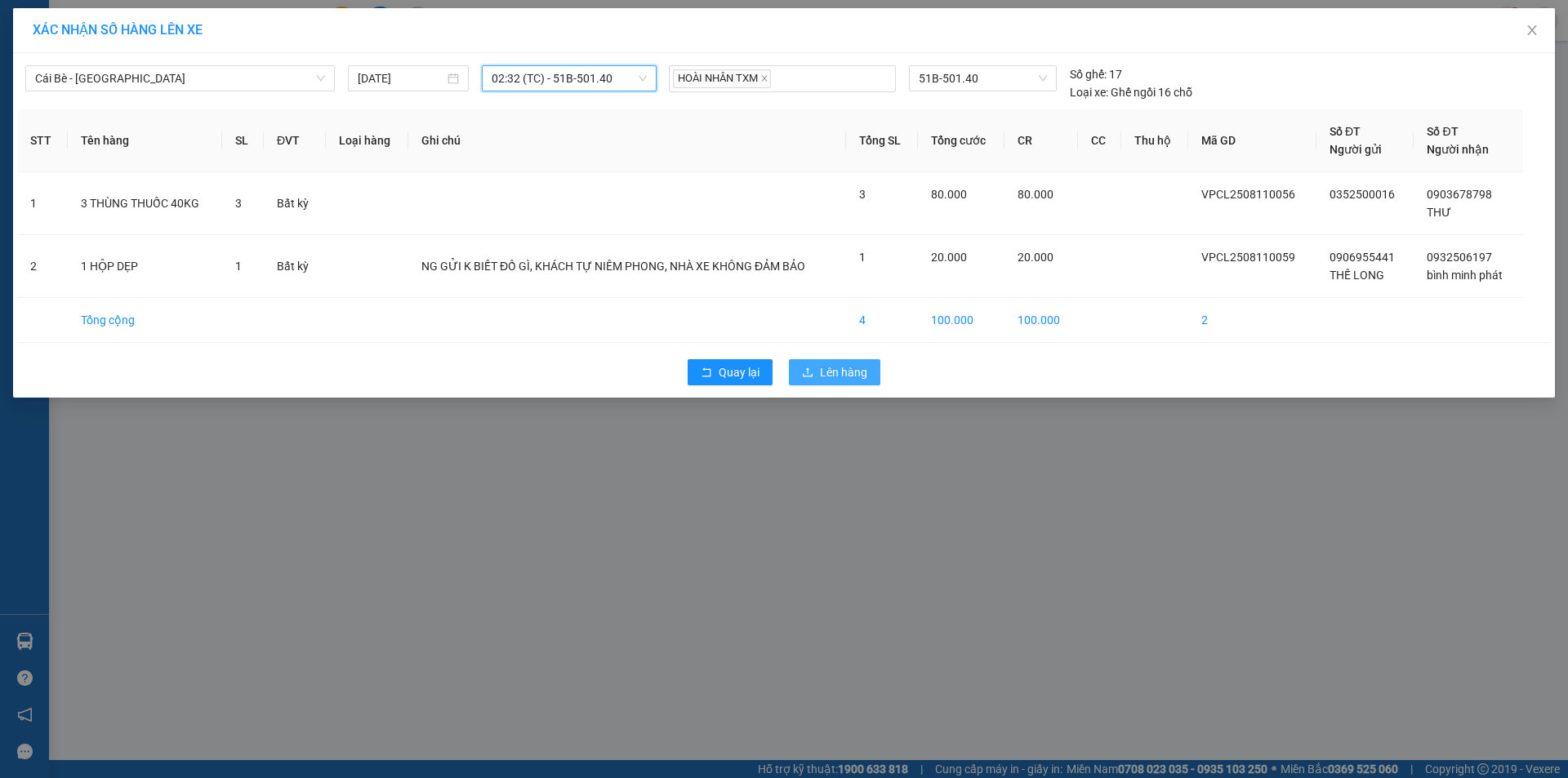
click at [821, 367] on span "Lên hàng" at bounding box center [843, 372] width 48 height 17
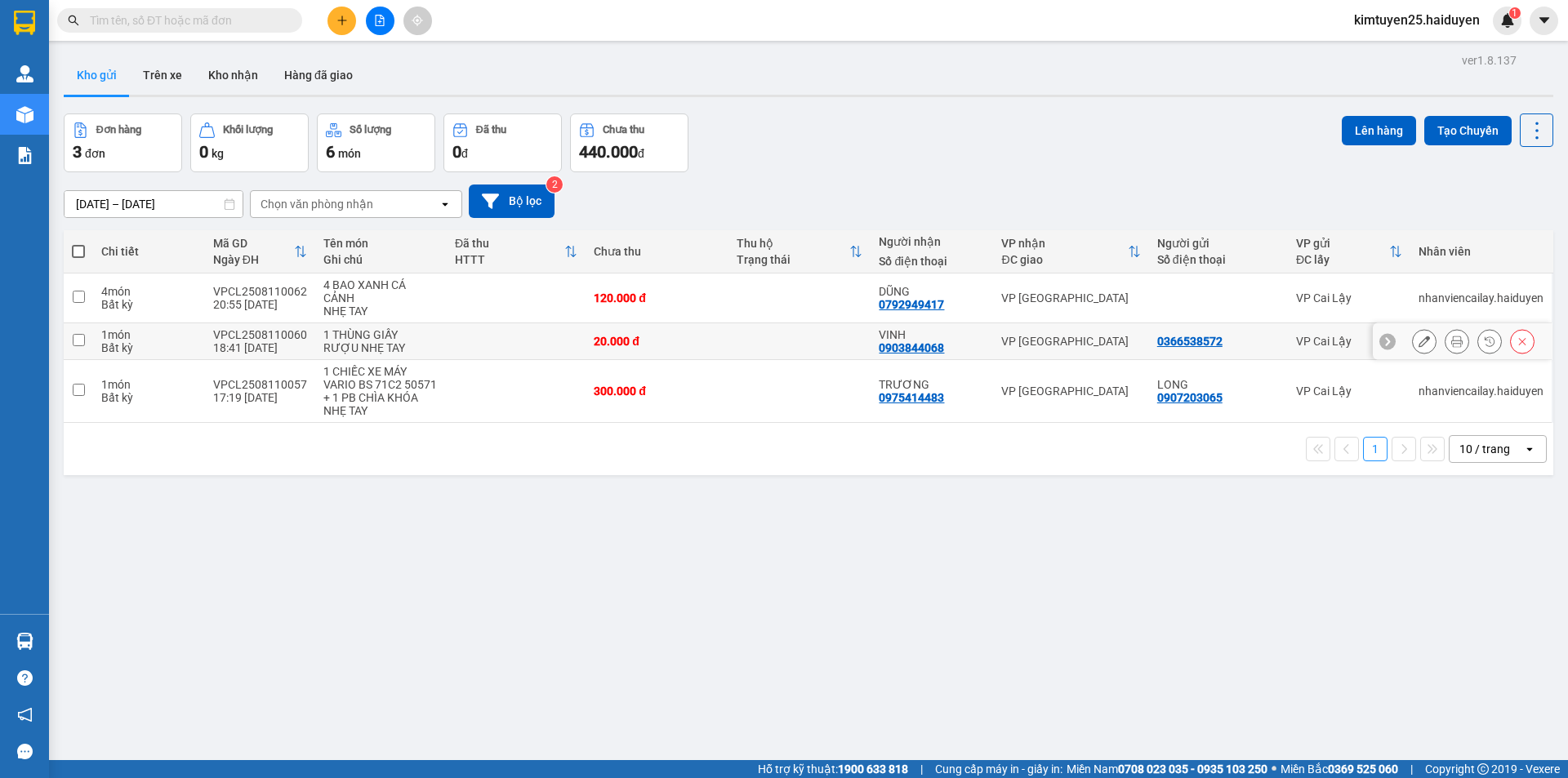
click at [680, 342] on div "20.000 đ" at bounding box center [657, 341] width 126 height 13
checkbox input "true"
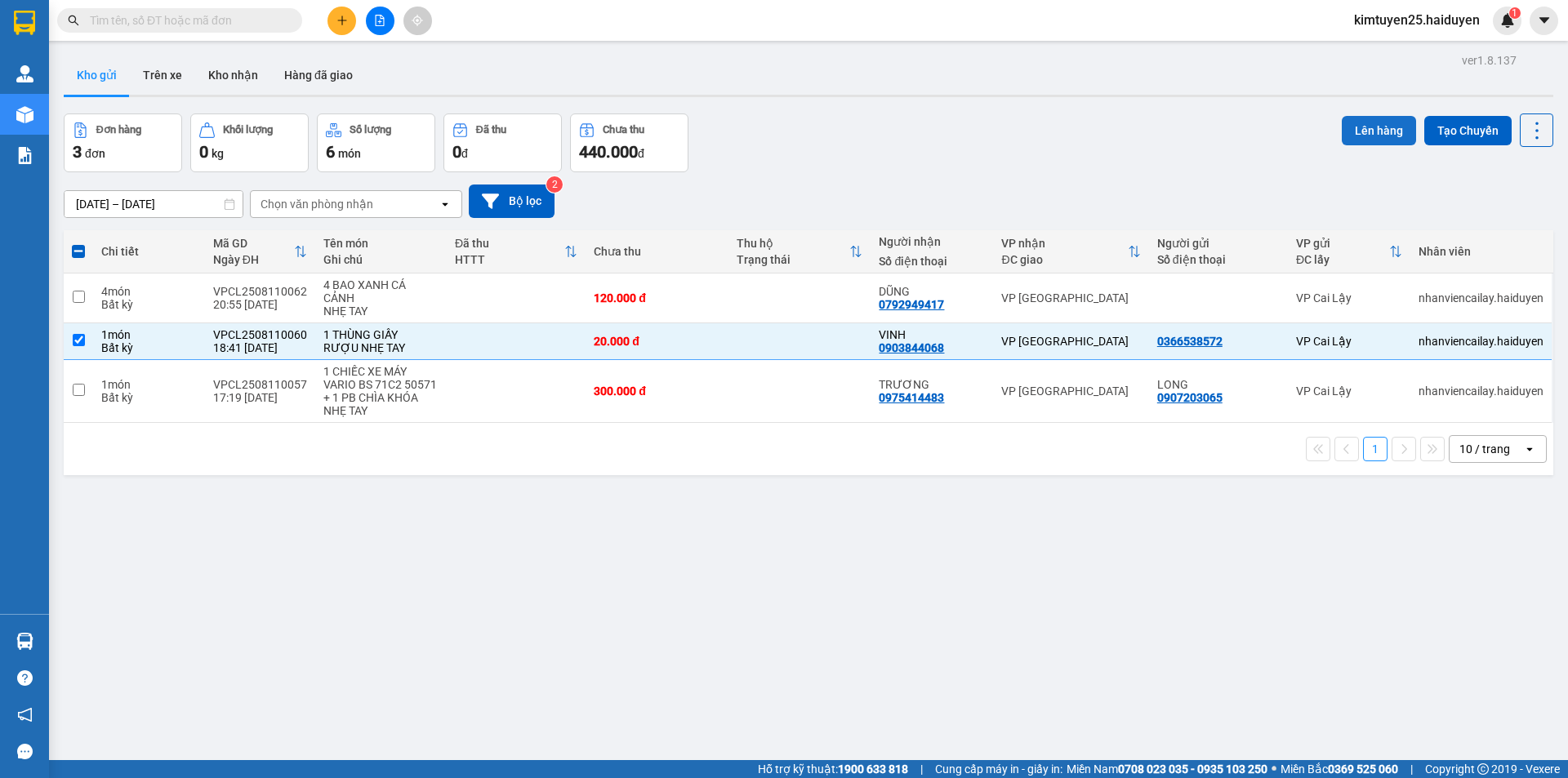
click at [1361, 131] on button "Lên hàng" at bounding box center [1380, 130] width 75 height 29
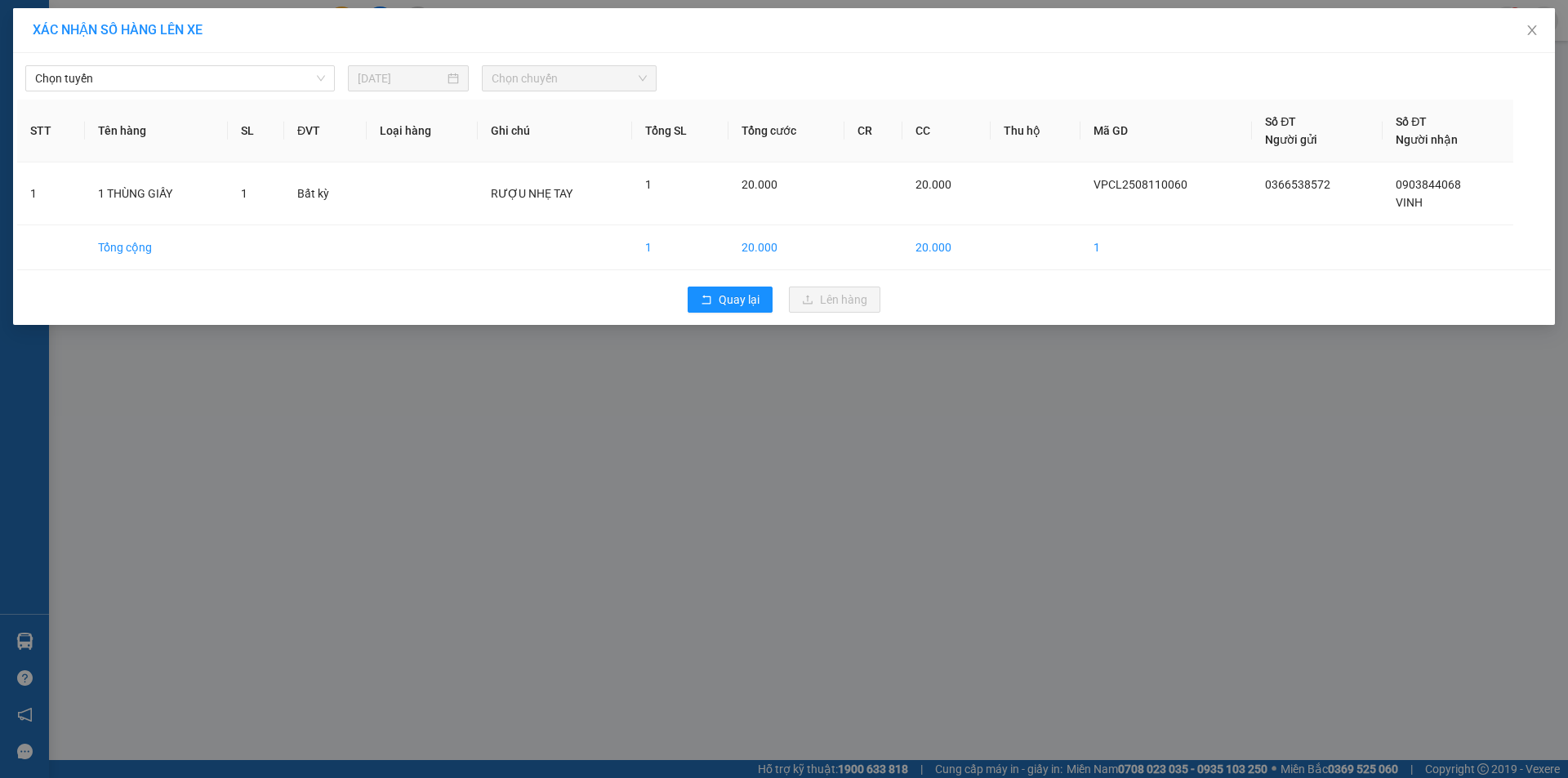
click at [224, 92] on div "Chọn tuyến 11/08/2025 Chọn chuyến STT Tên hàng SL ĐVT Loại hàng Ghi chú Tổng SL…" at bounding box center [784, 189] width 1543 height 272
click at [270, 80] on span "Chọn tuyến" at bounding box center [180, 78] width 290 height 24
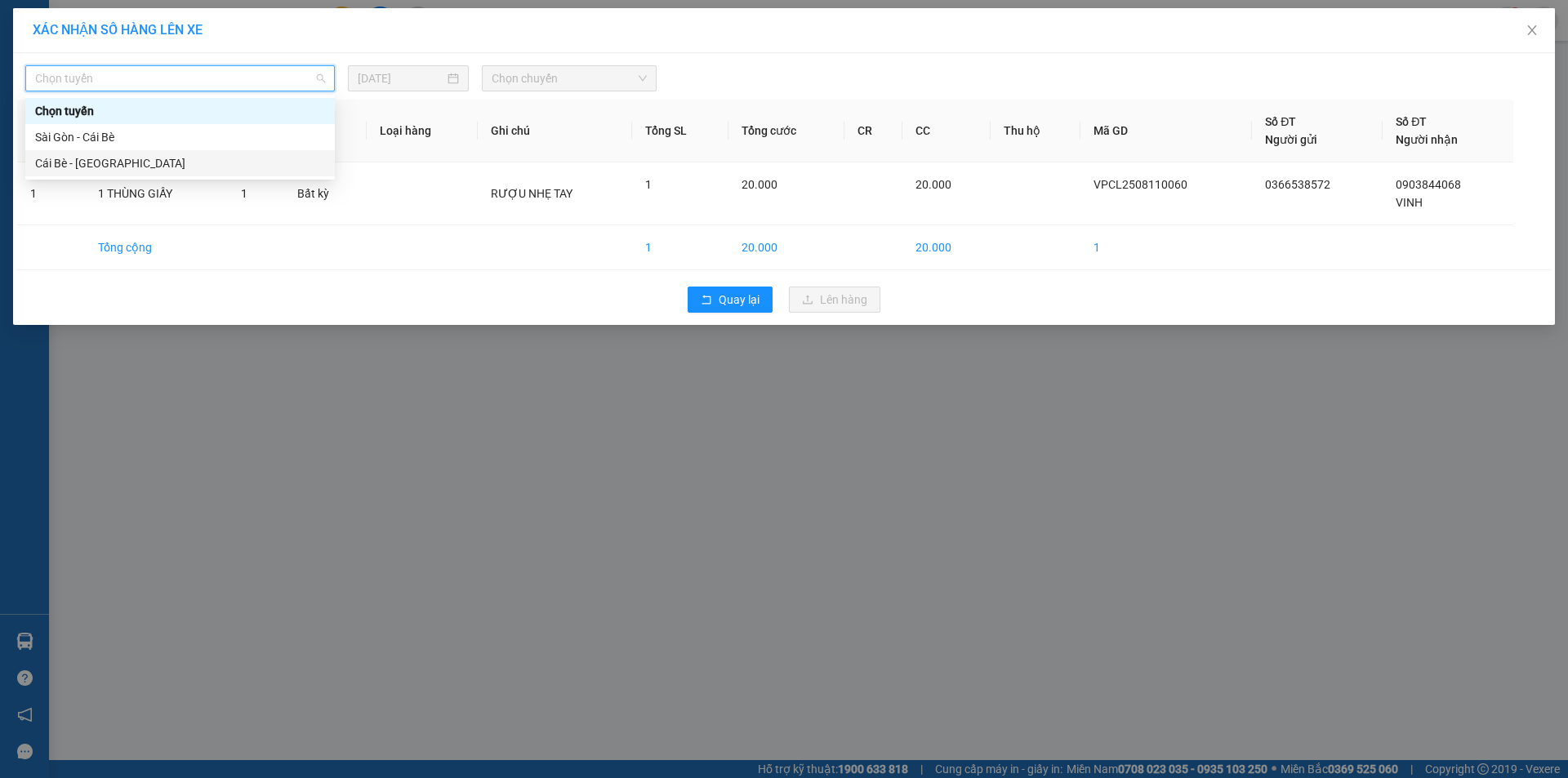
click at [192, 167] on div "Cái Bè - [GEOGRAPHIC_DATA]" at bounding box center [180, 163] width 290 height 17
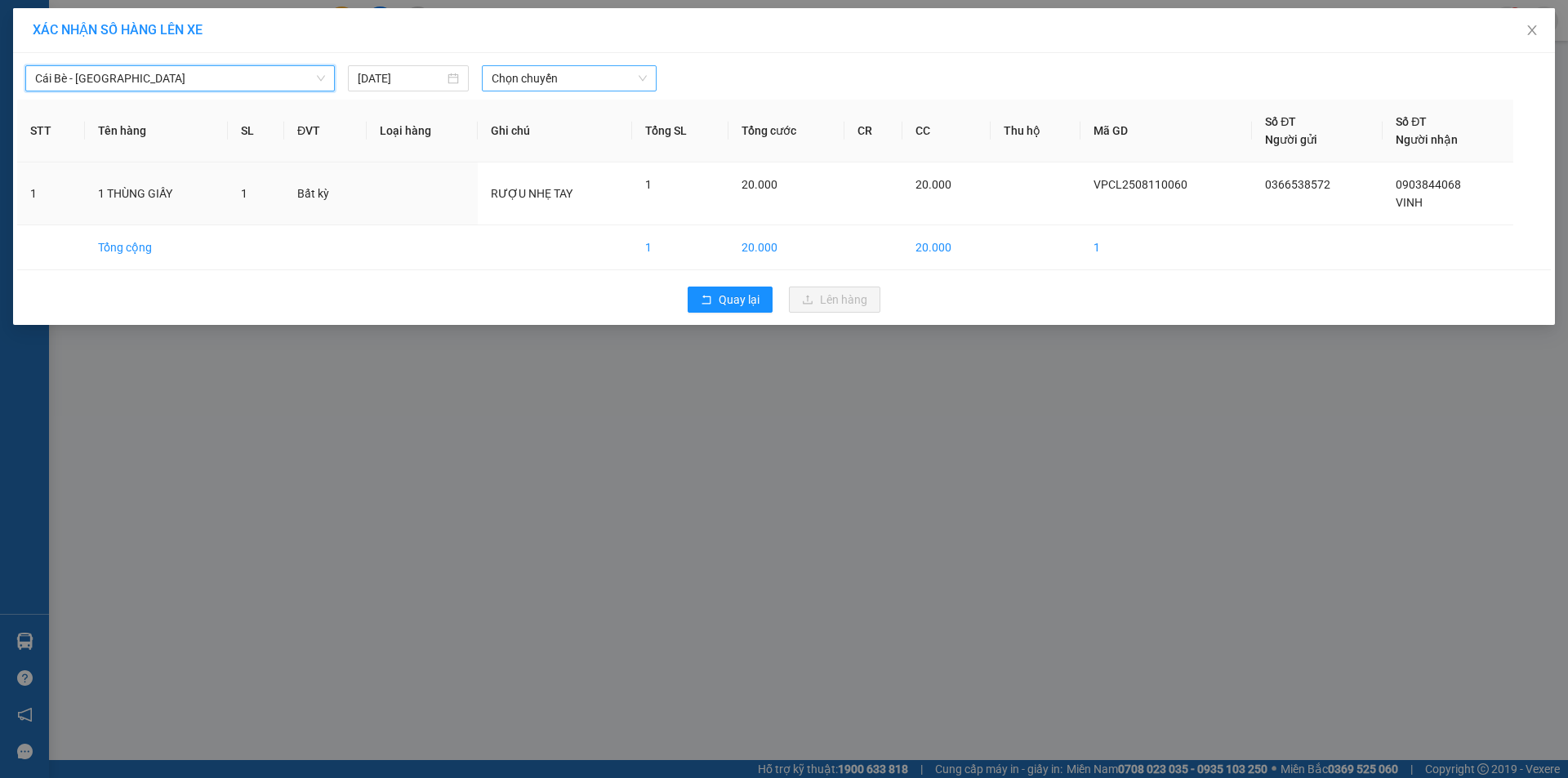
click at [566, 75] on span "Chọn chuyến" at bounding box center [569, 78] width 155 height 24
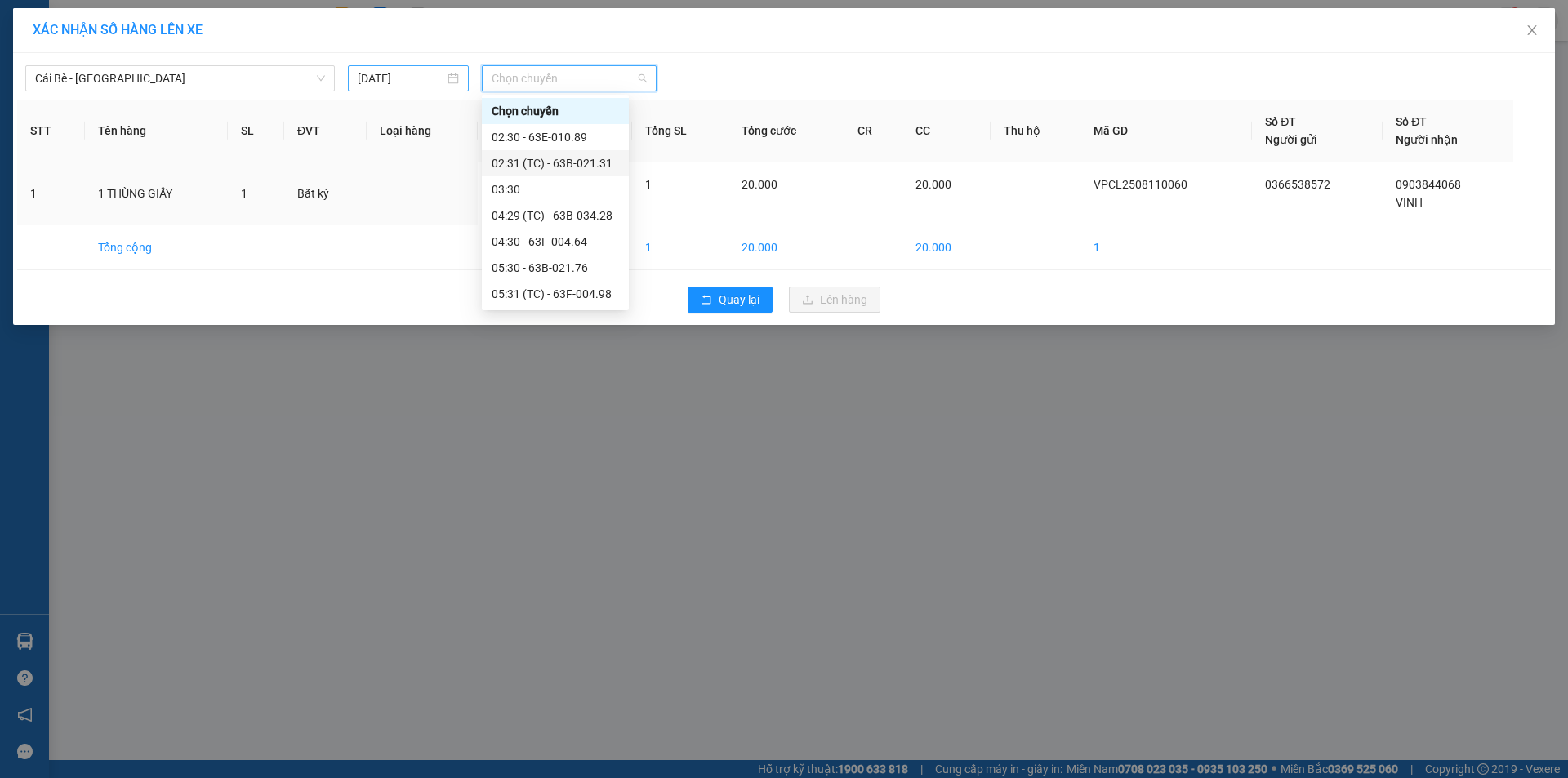
click at [397, 75] on input "[DATE]" at bounding box center [400, 78] width 86 height 17
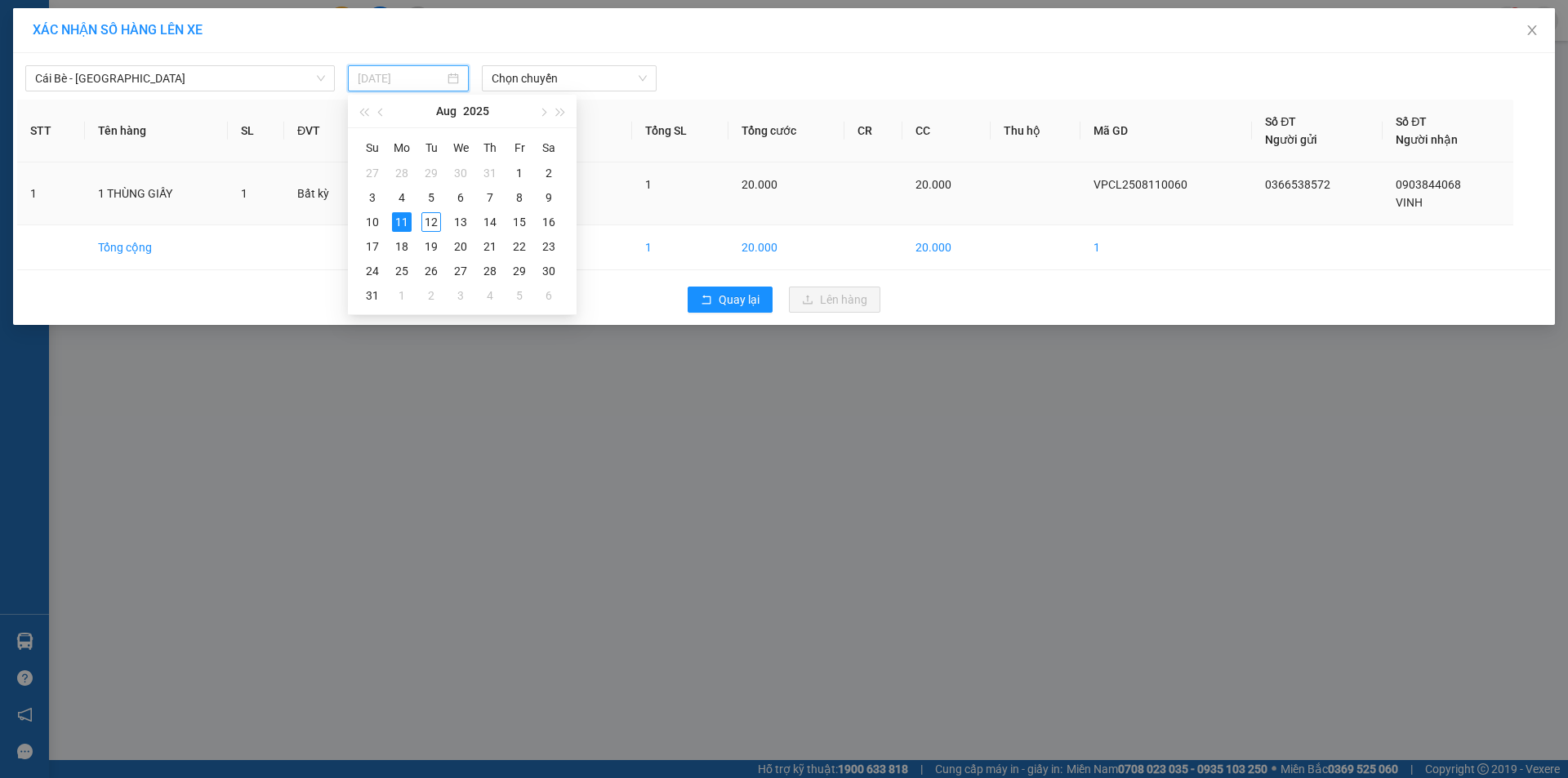
click at [431, 221] on div "12" at bounding box center [431, 222] width 19 height 19
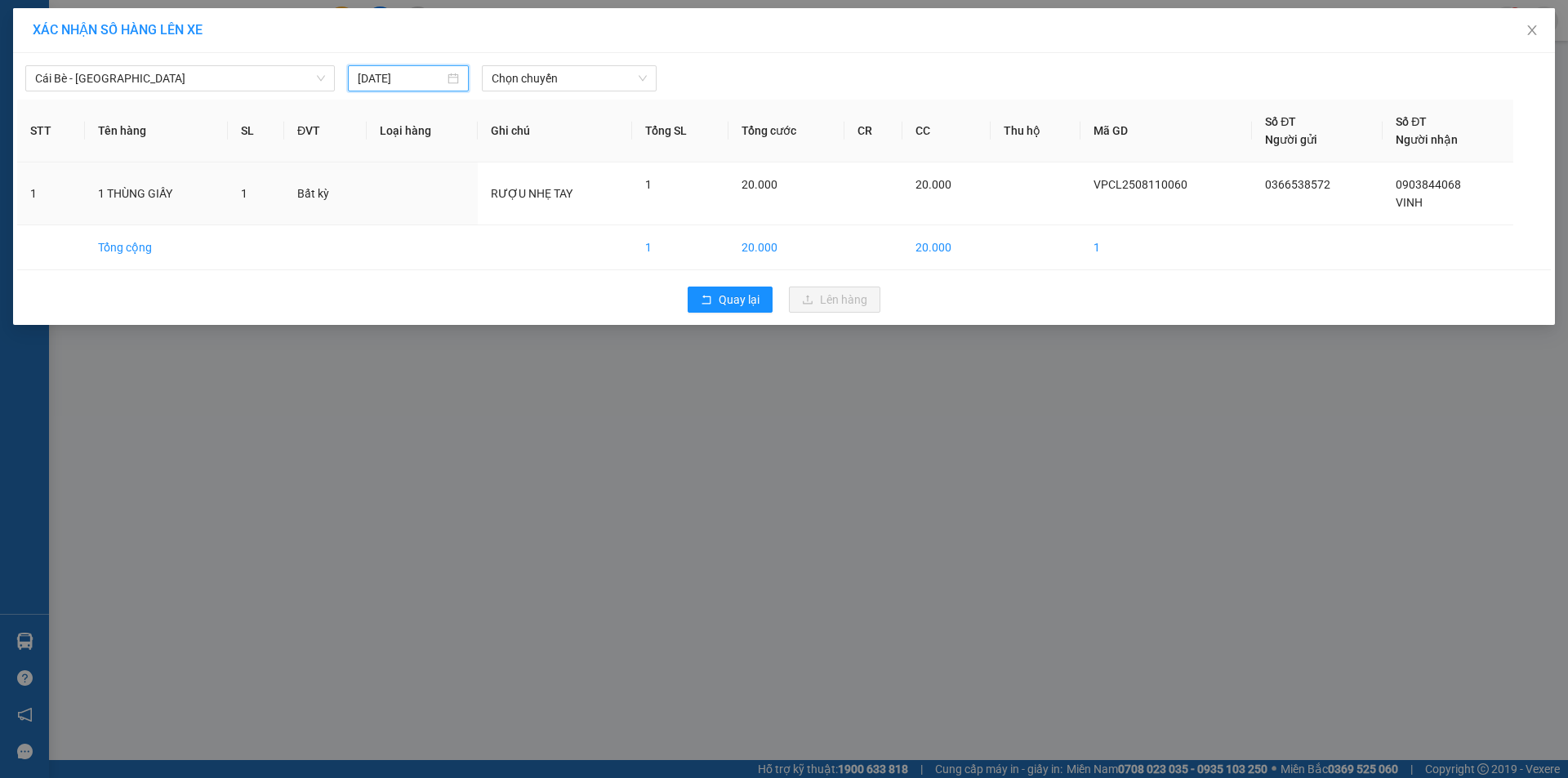
type input "12/08/2025"
click at [614, 84] on span "Chọn chuyến" at bounding box center [569, 78] width 155 height 24
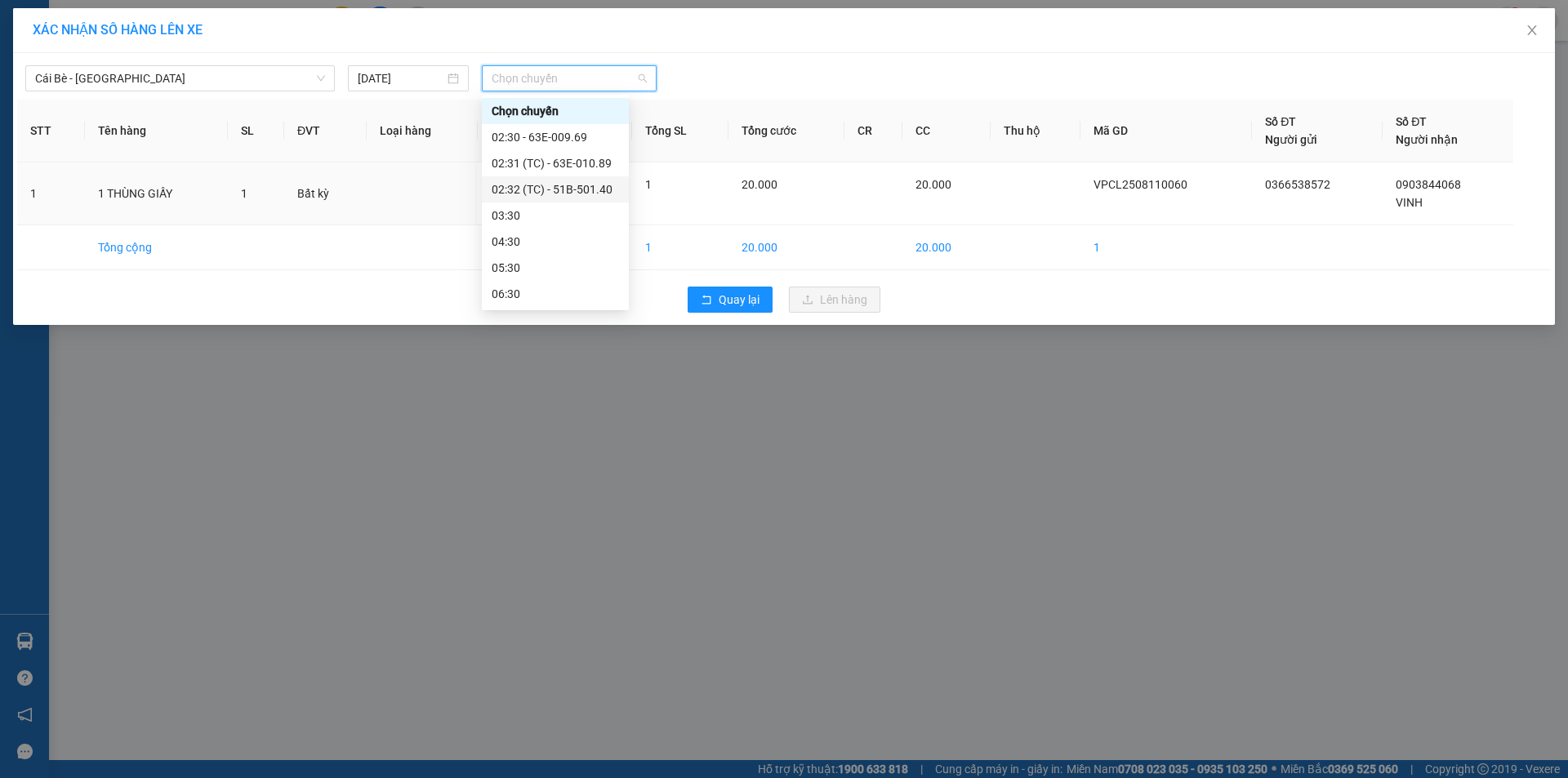
click at [562, 189] on div "02:32 (TC) - 51B-501.40" at bounding box center [555, 189] width 127 height 17
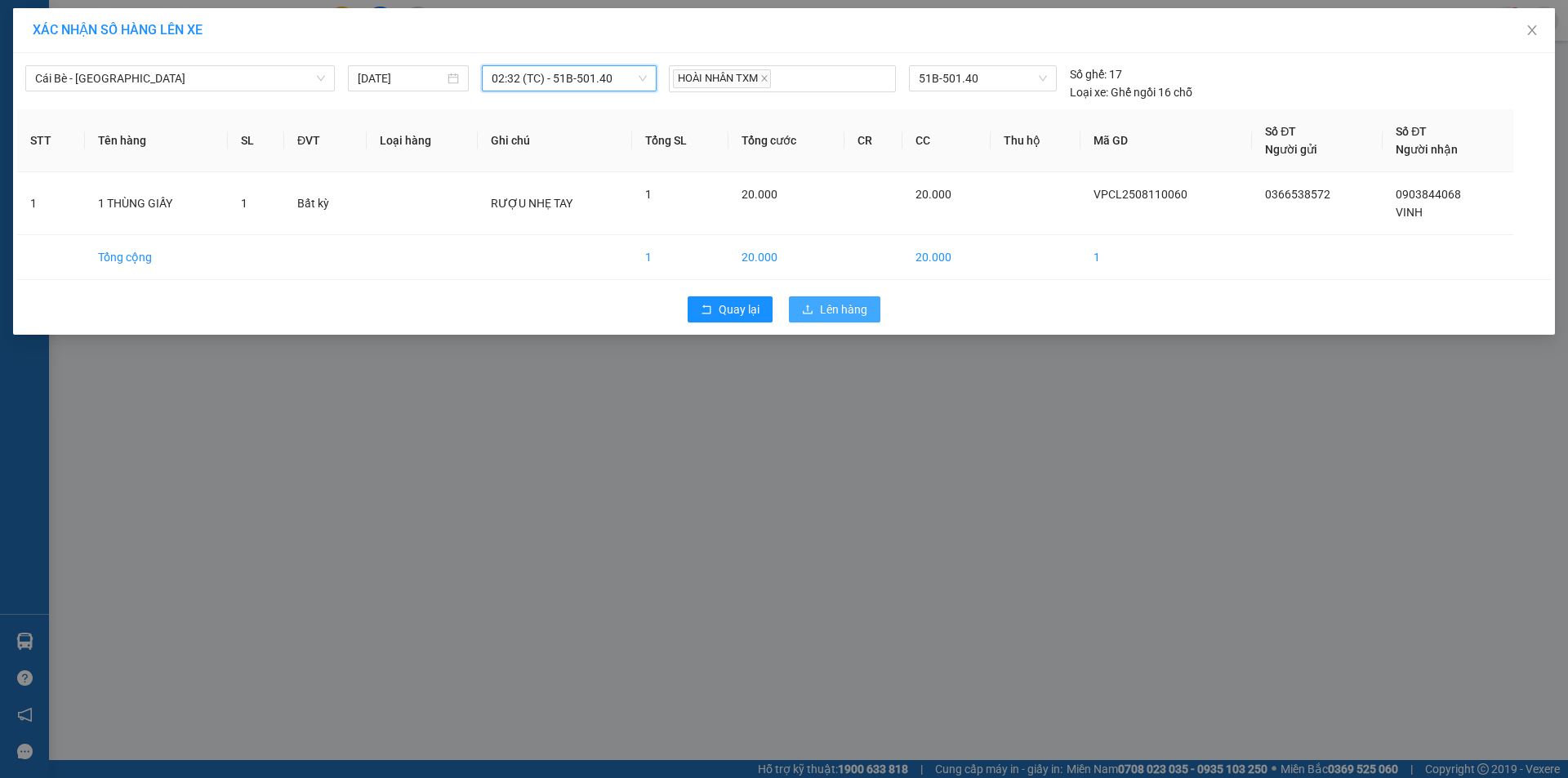
click at [824, 311] on span "Lên hàng" at bounding box center [843, 309] width 48 height 17
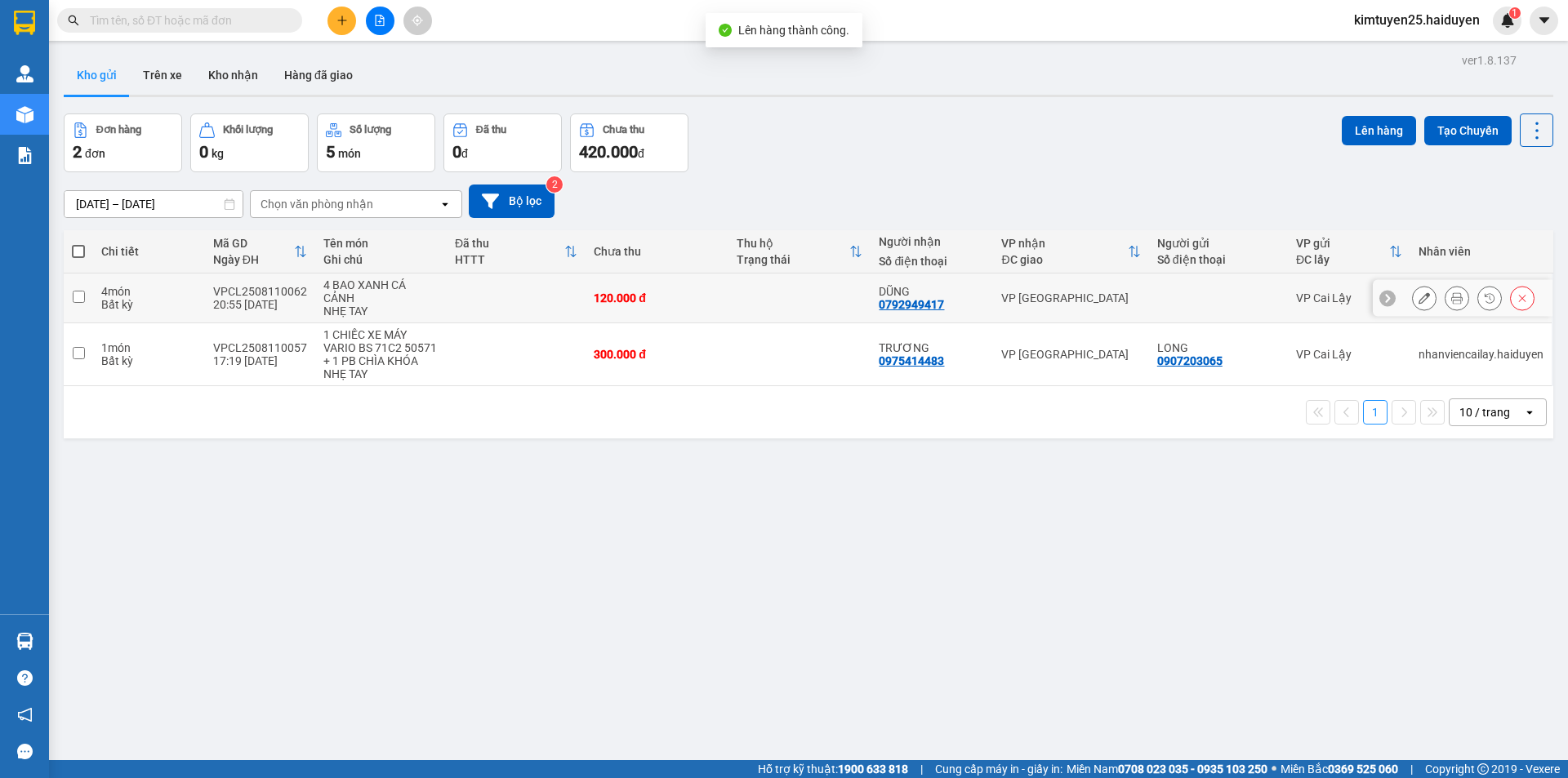
click at [767, 294] on td at bounding box center [800, 298] width 143 height 50
checkbox input "true"
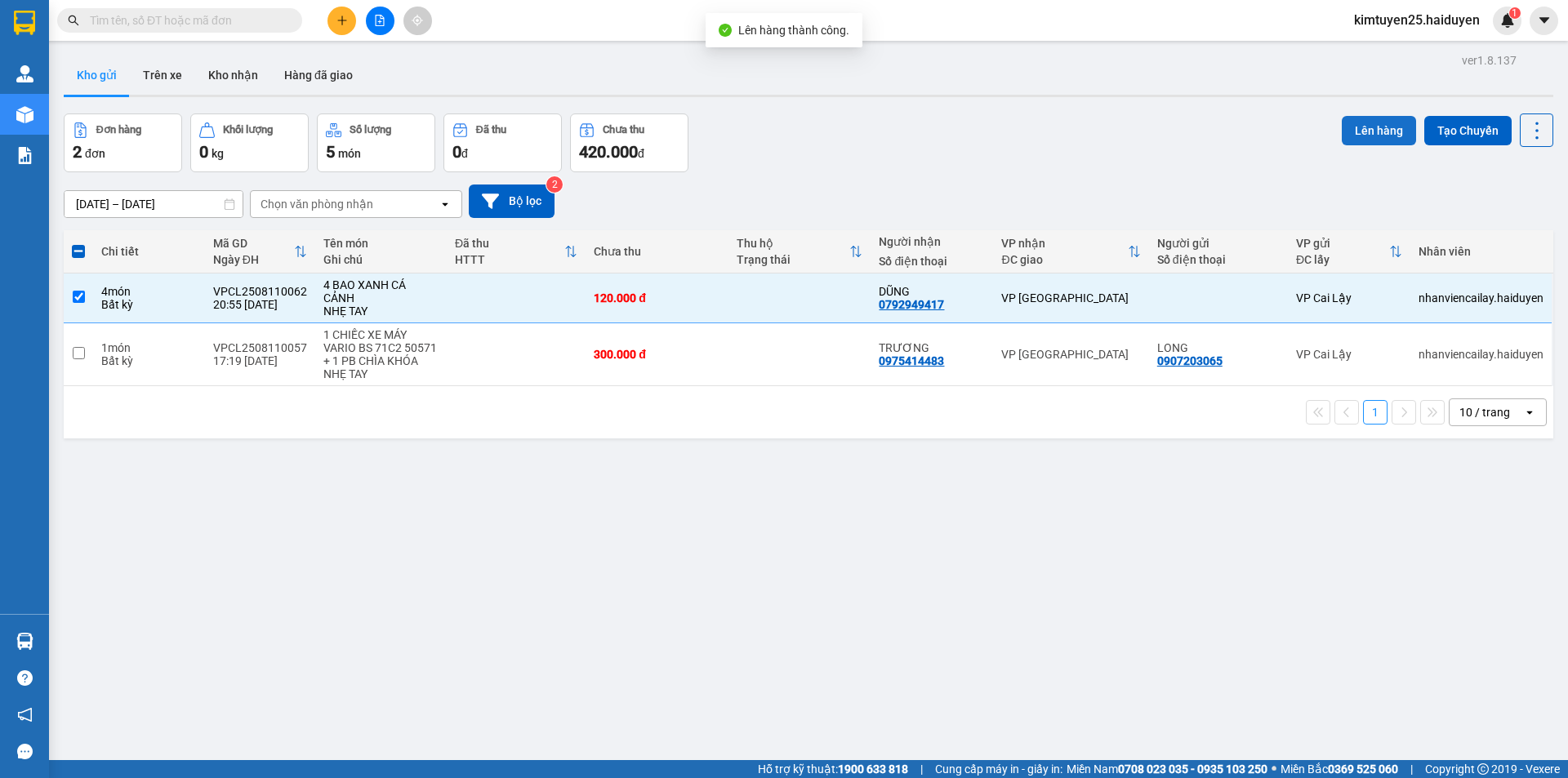
click at [1343, 136] on button "Lên hàng" at bounding box center [1380, 130] width 75 height 29
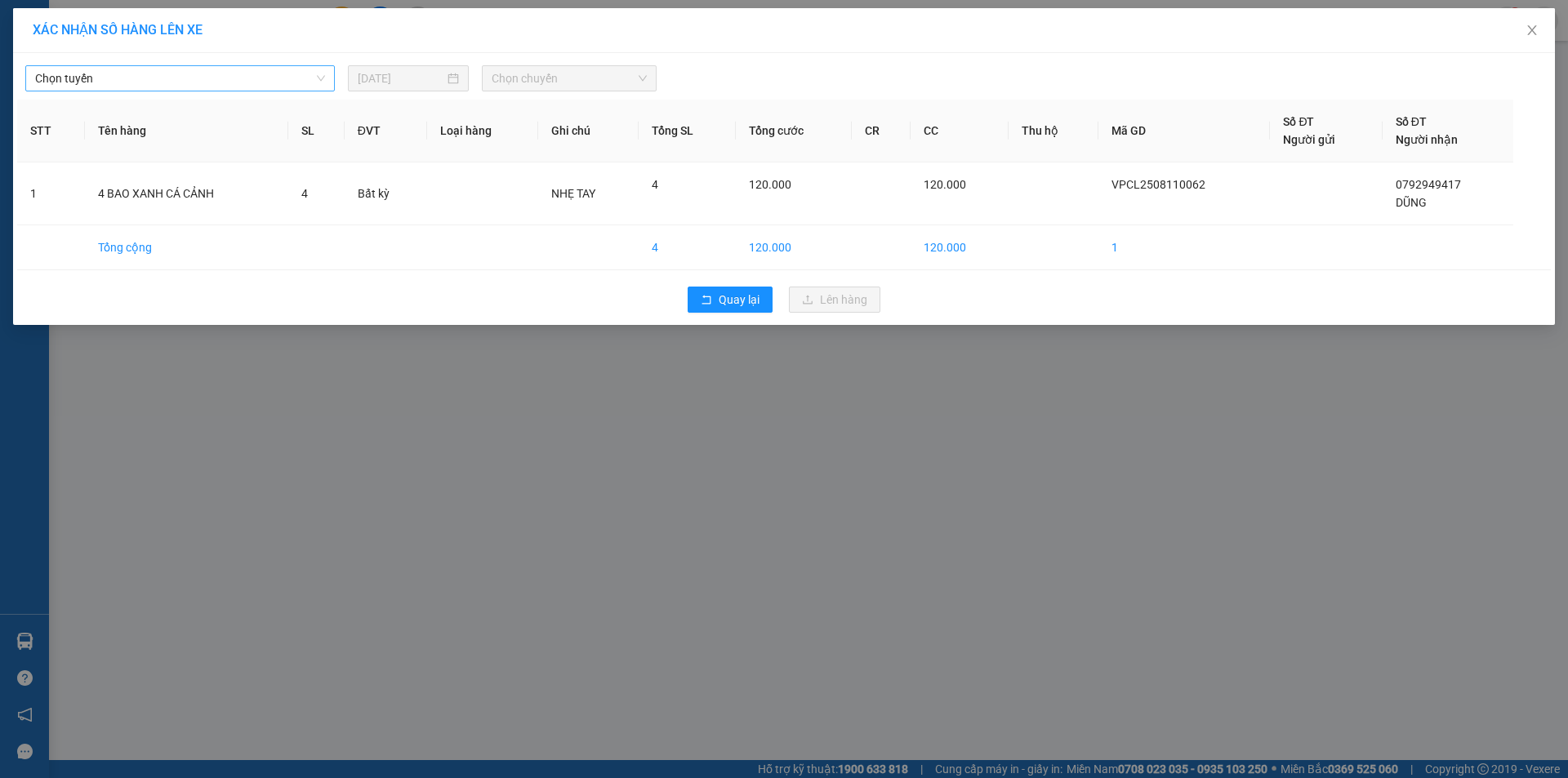
click at [248, 83] on span "Chọn tuyến" at bounding box center [180, 78] width 290 height 24
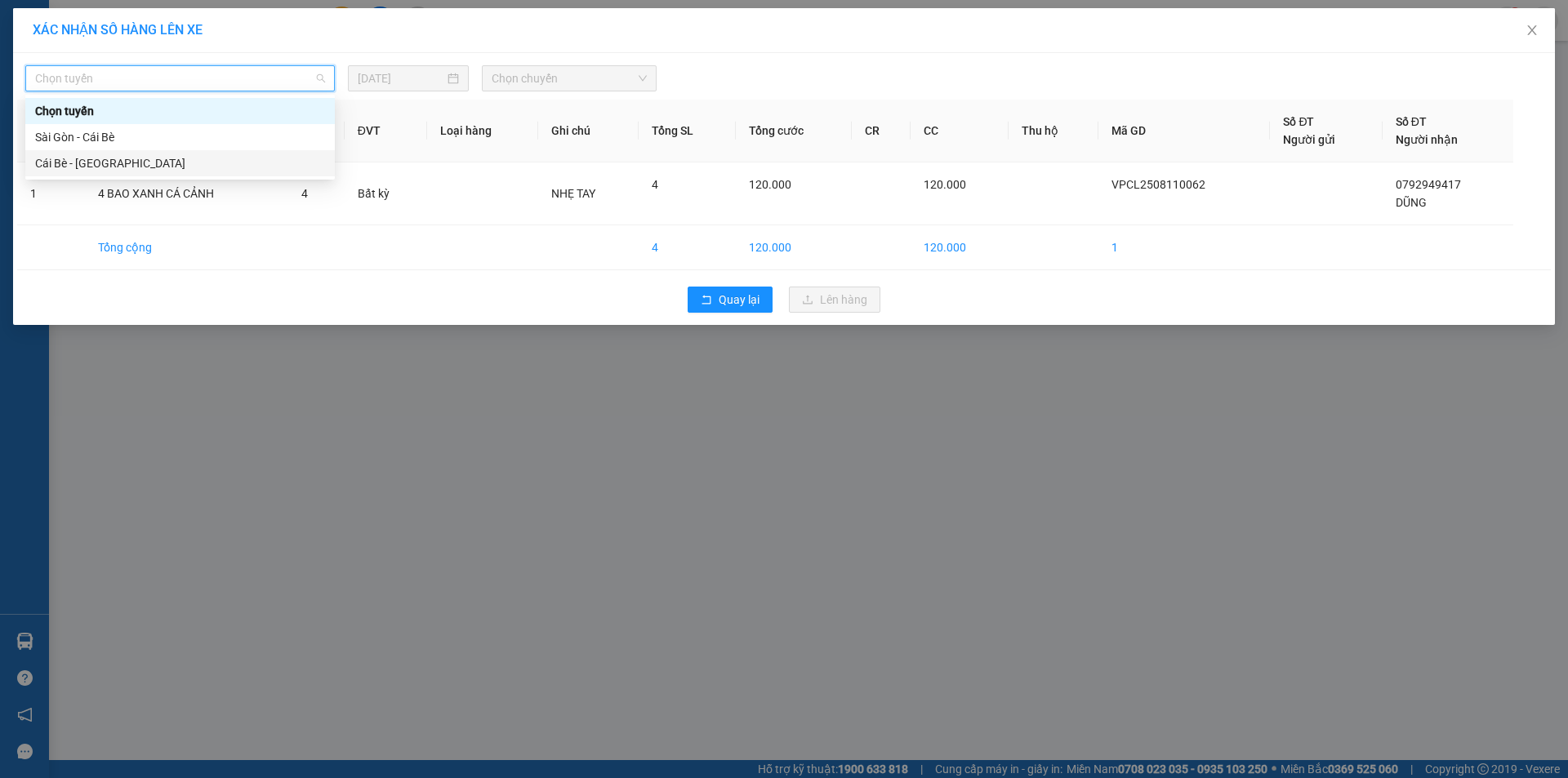
click at [160, 167] on div "Cái Bè - [GEOGRAPHIC_DATA]" at bounding box center [180, 163] width 290 height 17
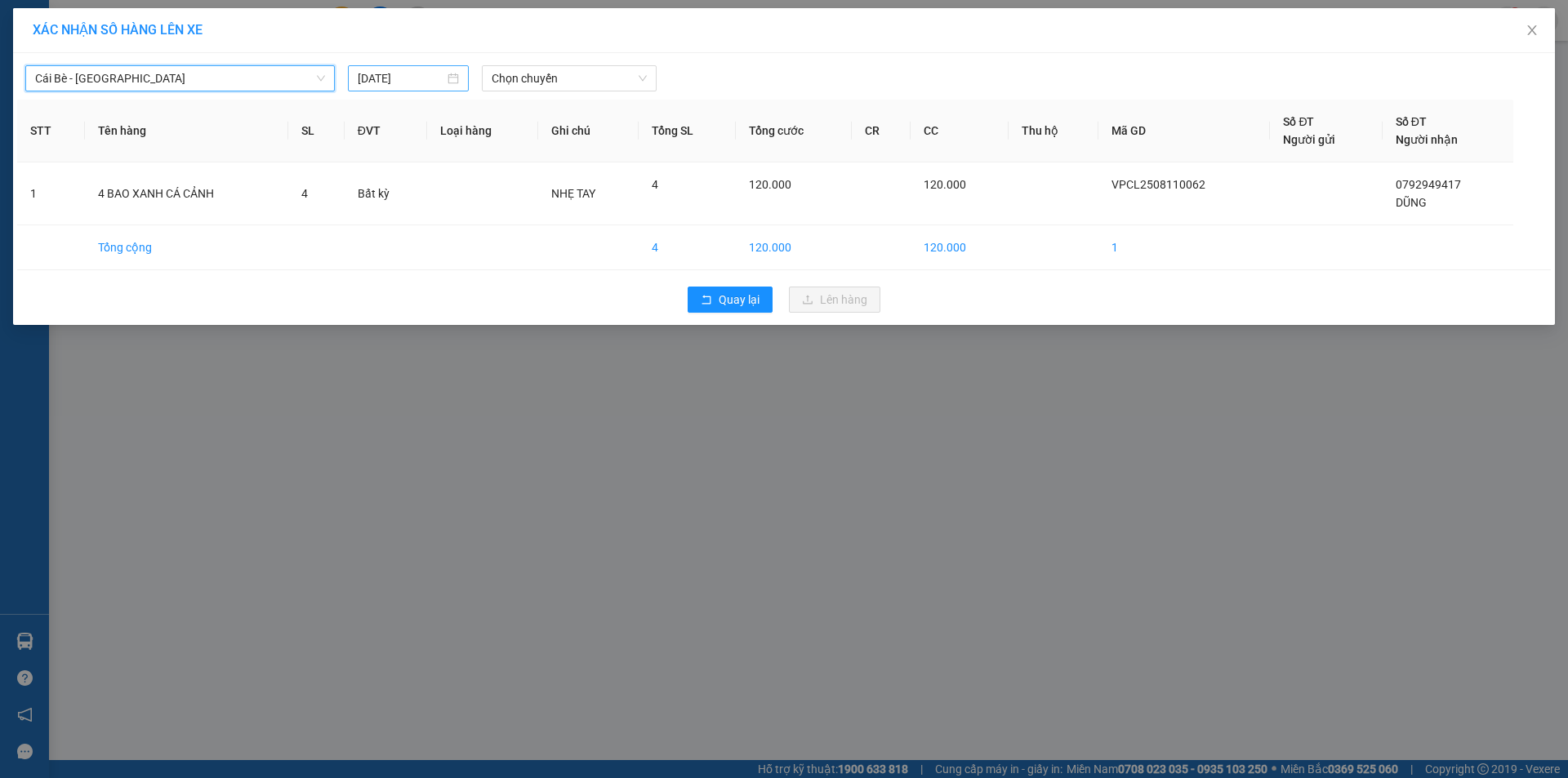
click at [383, 84] on input "[DATE]" at bounding box center [400, 78] width 86 height 17
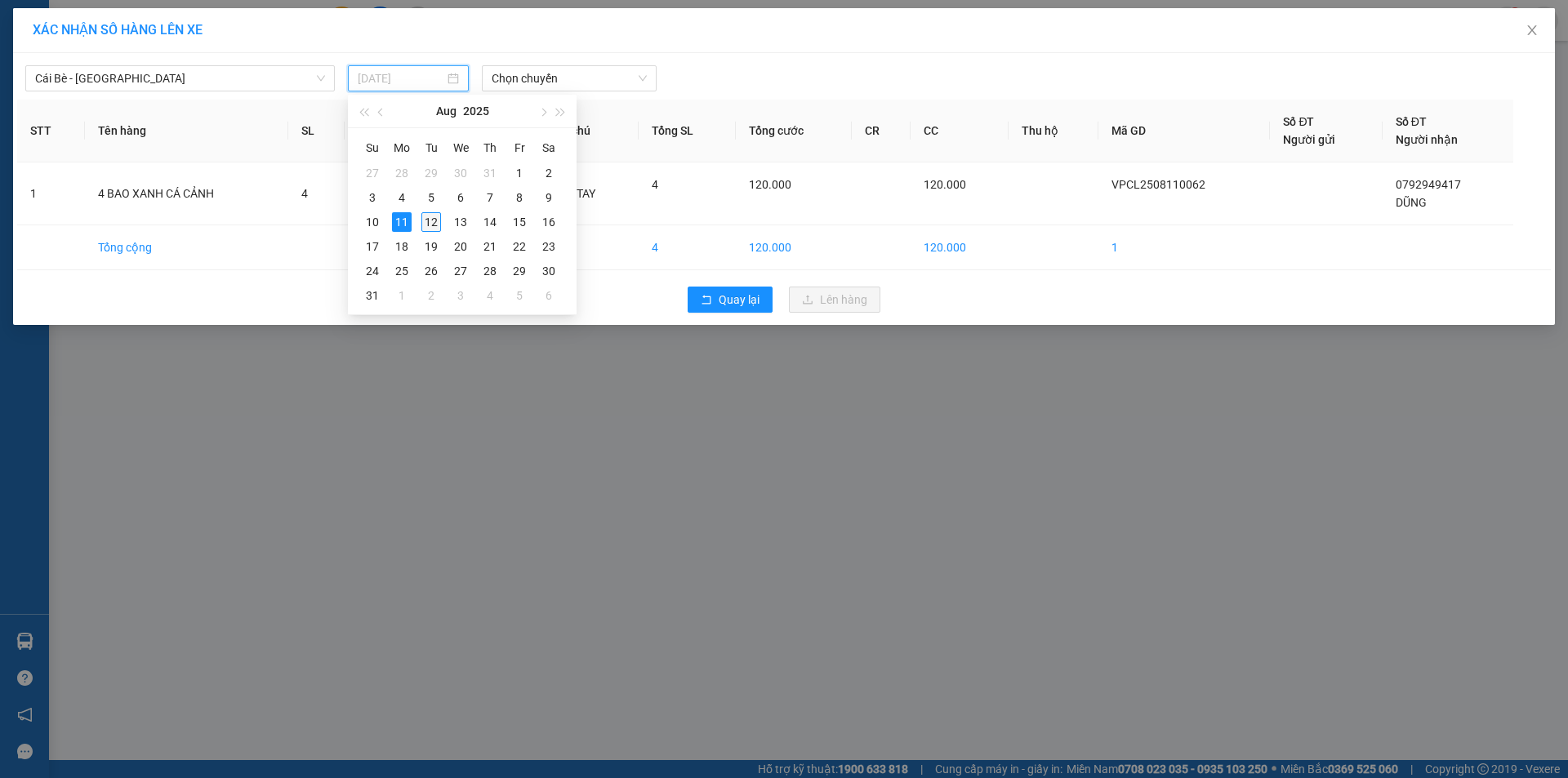
click at [433, 223] on div "12" at bounding box center [431, 222] width 19 height 19
type input "12/08/2025"
click at [603, 85] on span "Chọn chuyến" at bounding box center [569, 78] width 155 height 24
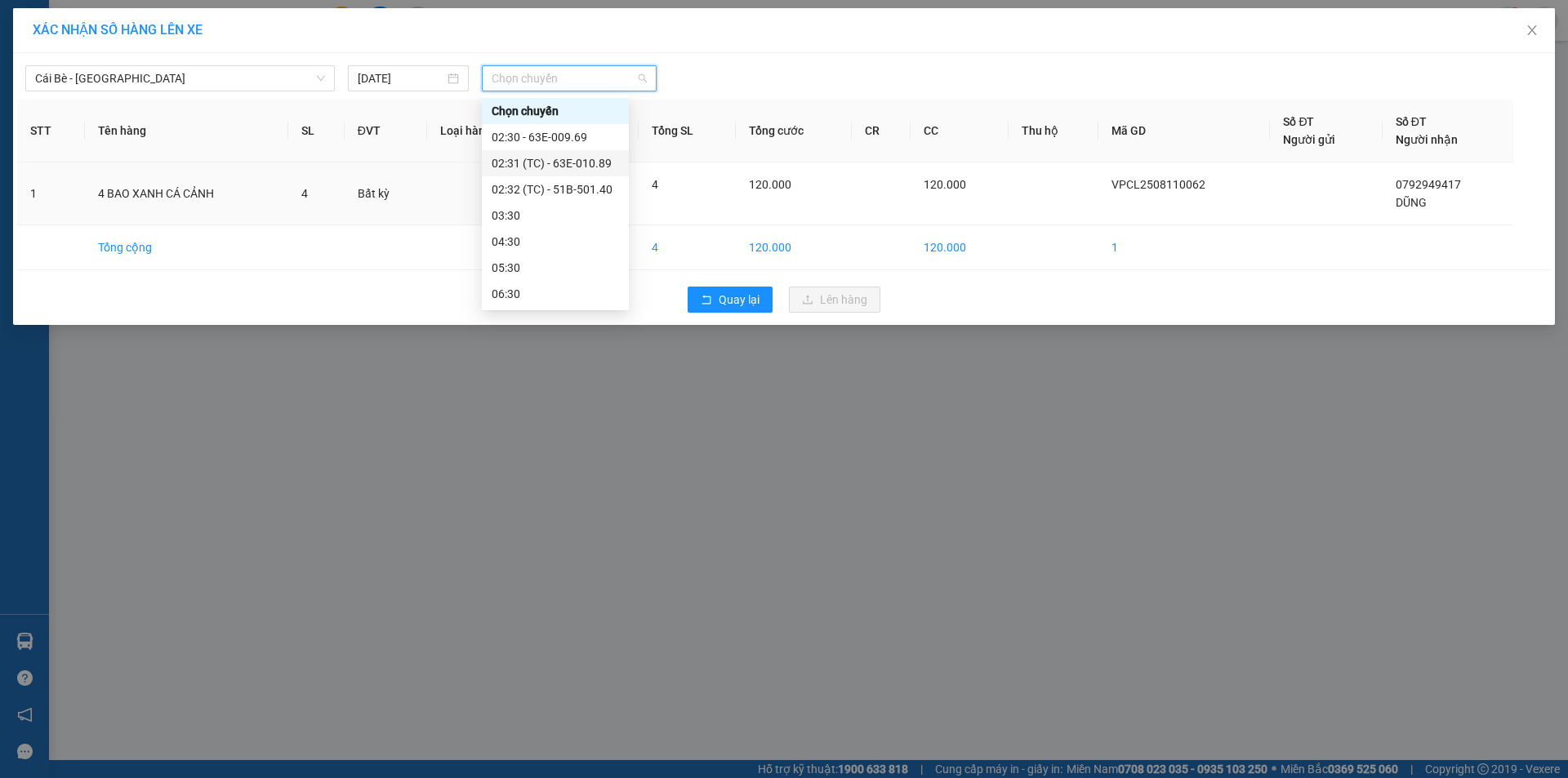
click at [599, 167] on div "02:31 (TC) - 63E-010.89" at bounding box center [555, 163] width 127 height 17
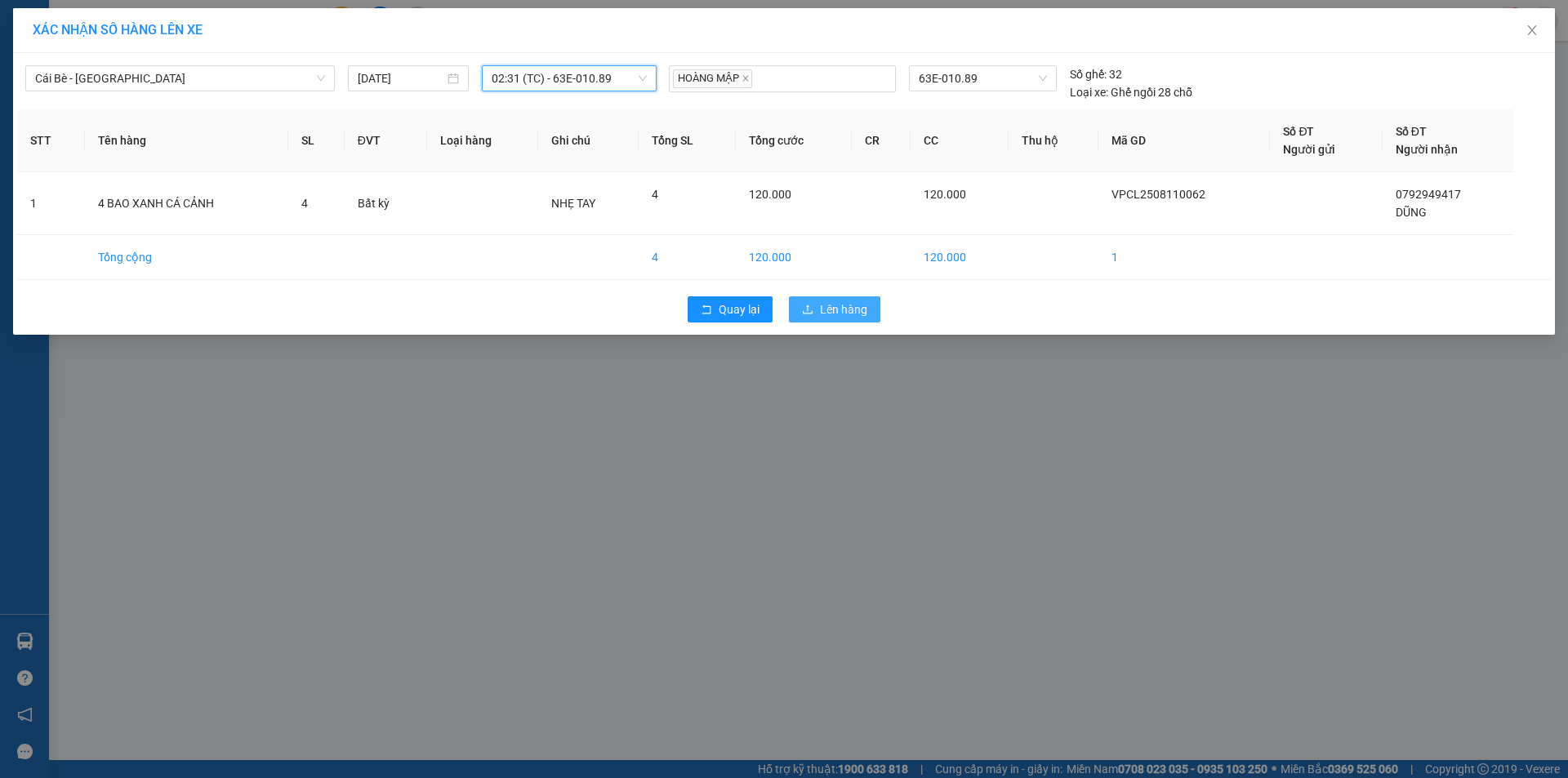
click at [832, 313] on span "Lên hàng" at bounding box center [843, 309] width 48 height 17
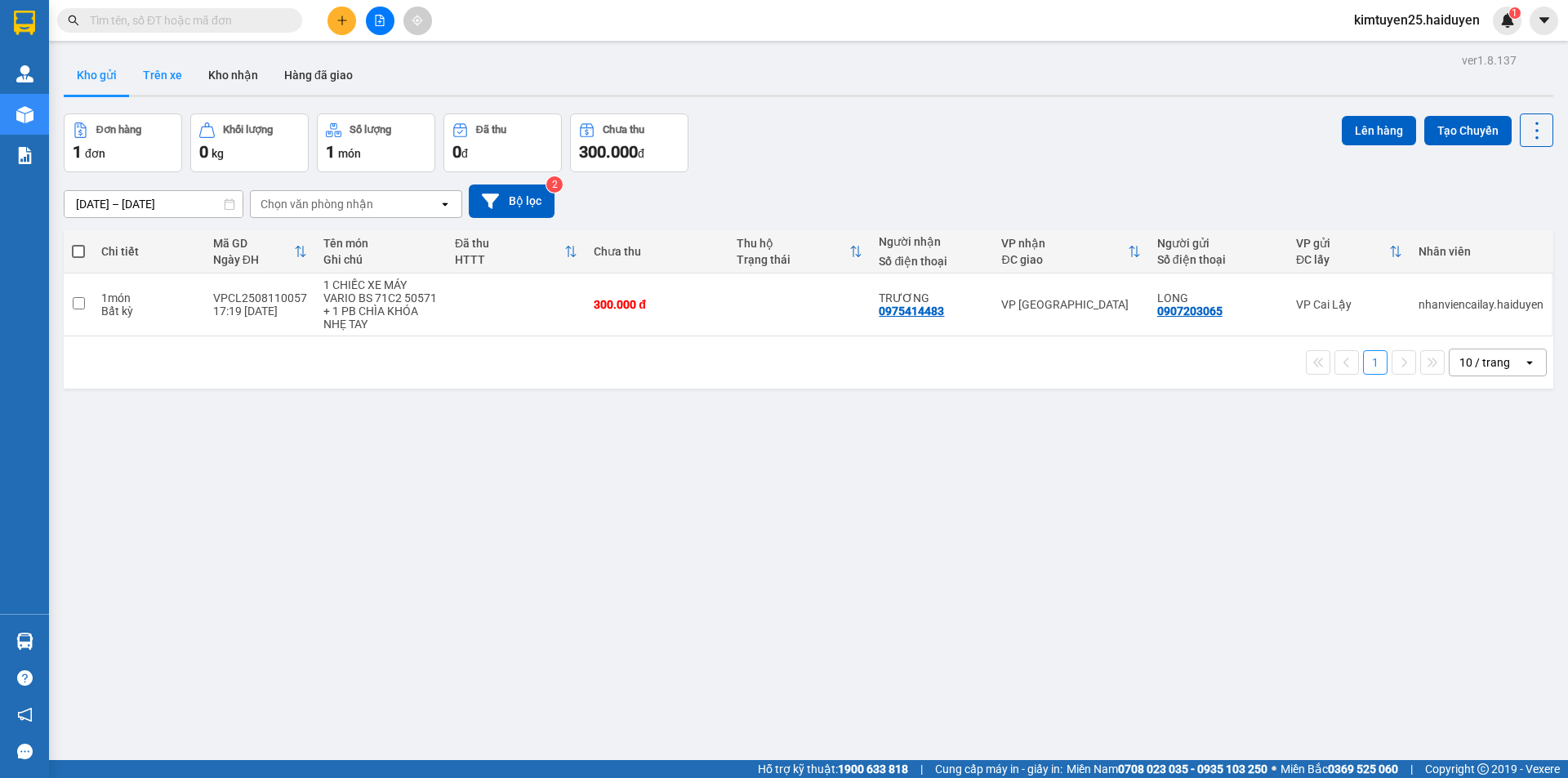
click at [172, 74] on button "Trên xe" at bounding box center [162, 75] width 65 height 39
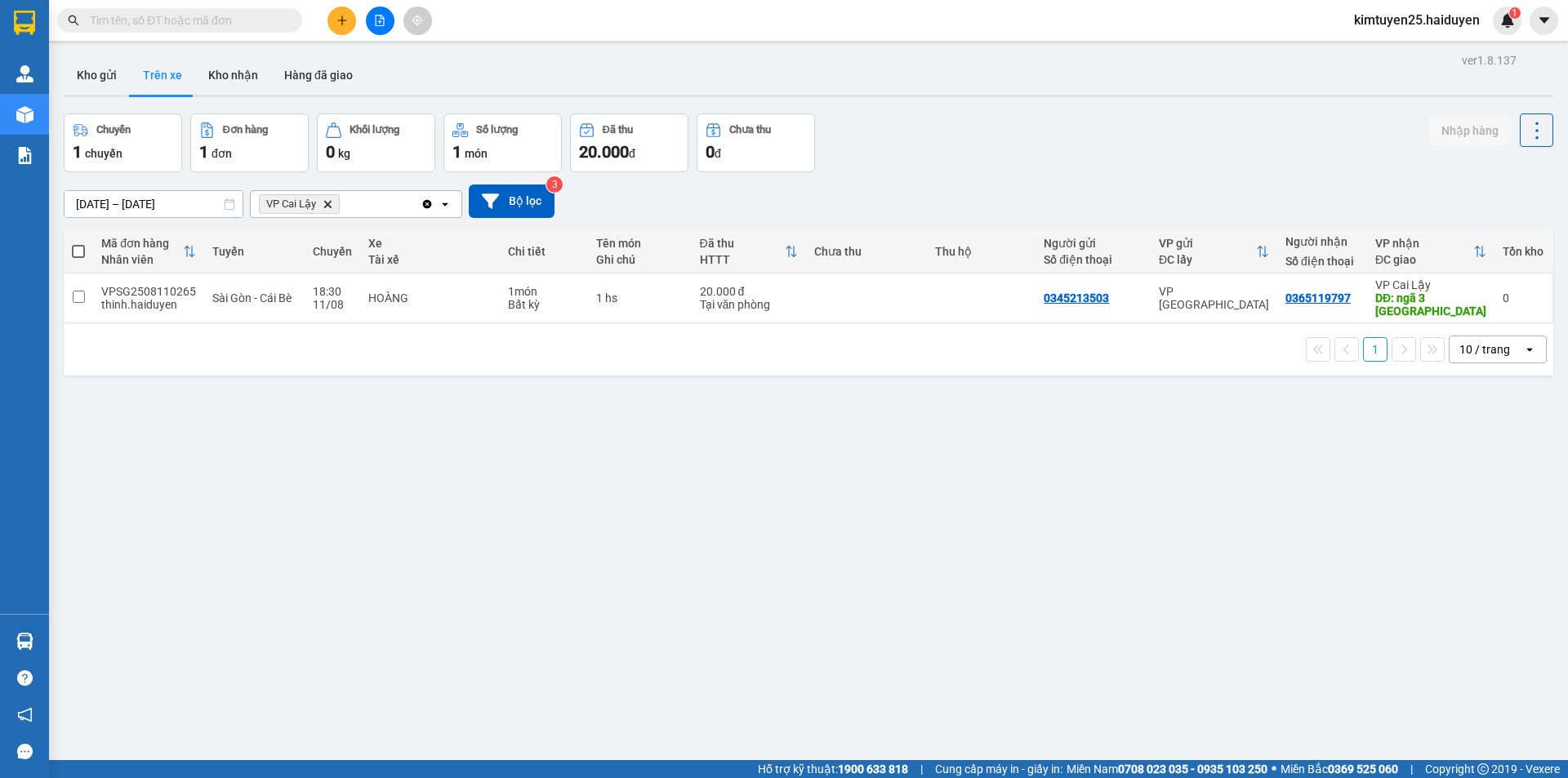
click at [333, 202] on span "VP Cai Lậy Delete" at bounding box center [299, 204] width 81 height 19
click at [324, 205] on icon "Delete" at bounding box center [327, 204] width 10 height 10
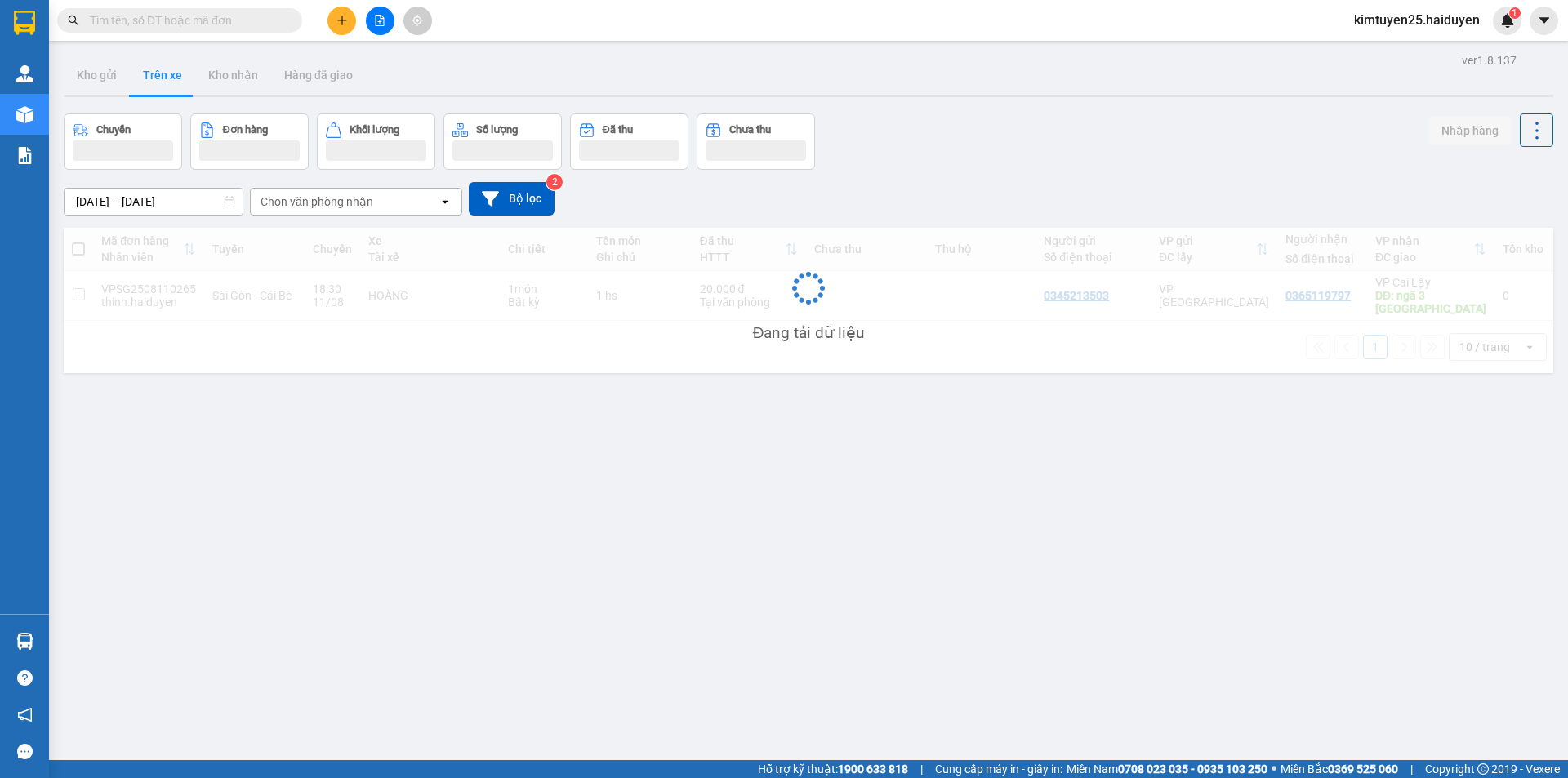
click at [332, 204] on div "Chọn văn phòng nhận" at bounding box center [317, 201] width 113 height 17
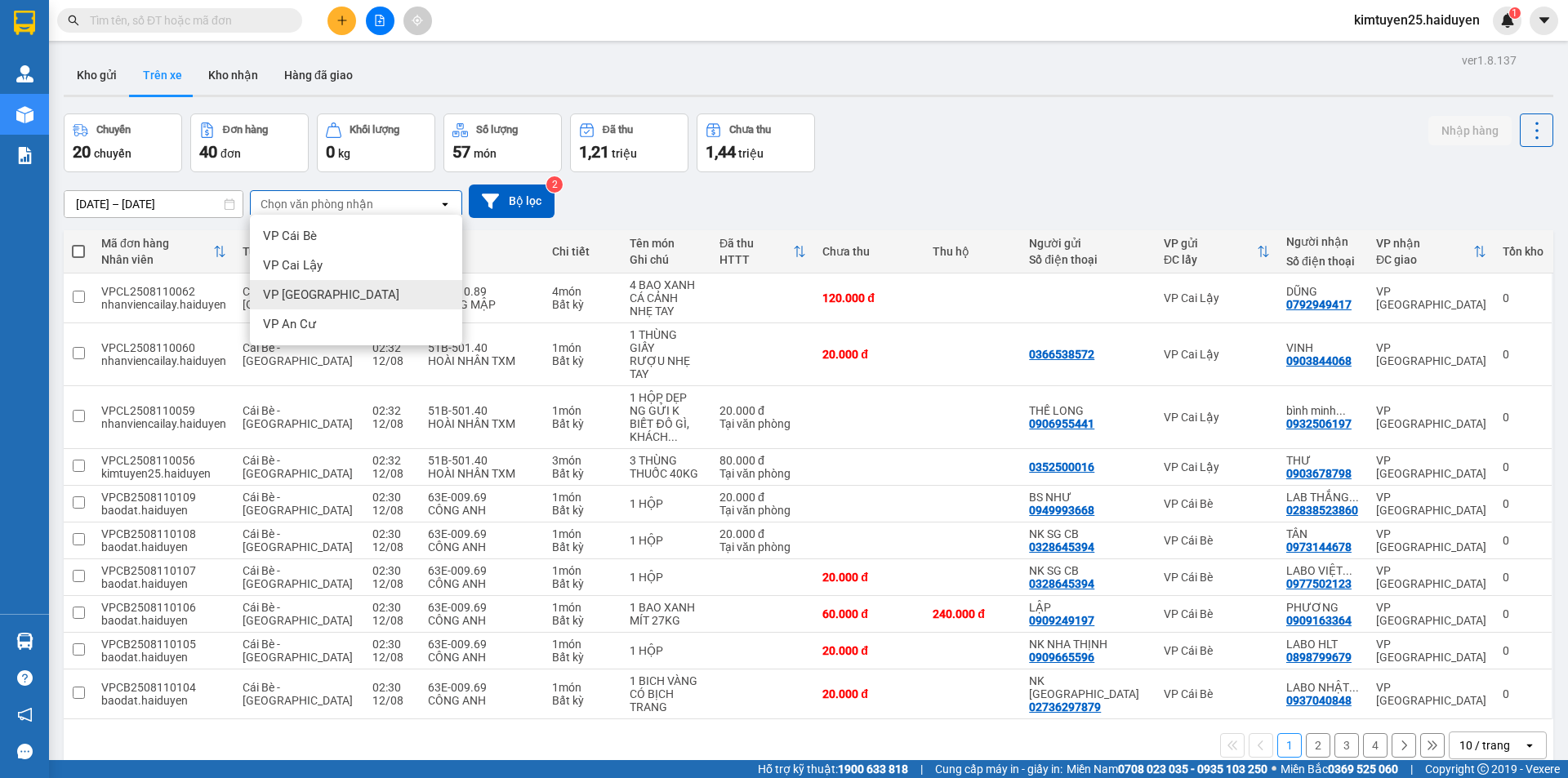
click at [352, 290] on div "VP [GEOGRAPHIC_DATA]" at bounding box center [356, 294] width 213 height 29
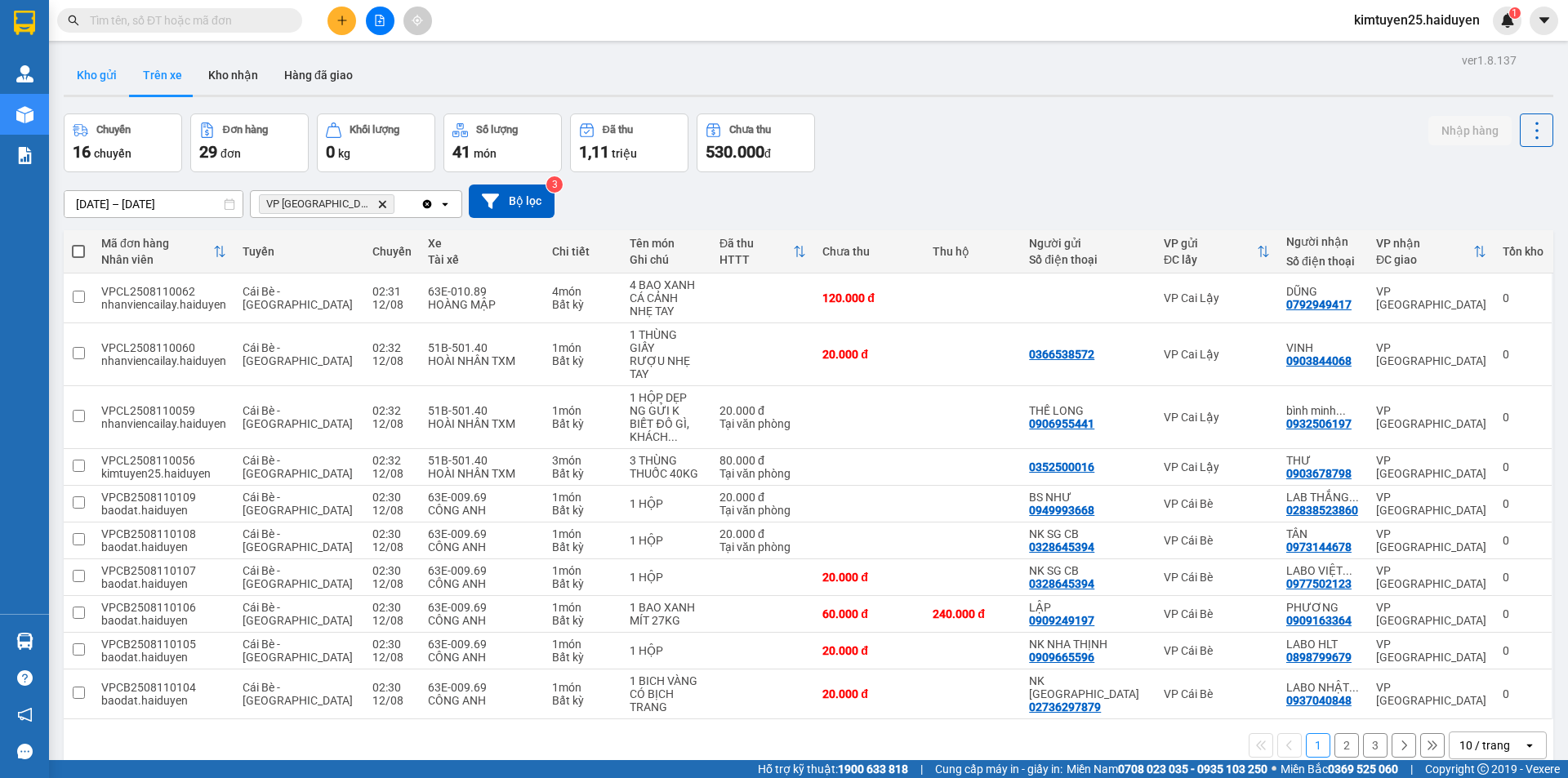
click at [105, 83] on button "Kho gửi" at bounding box center [97, 75] width 66 height 39
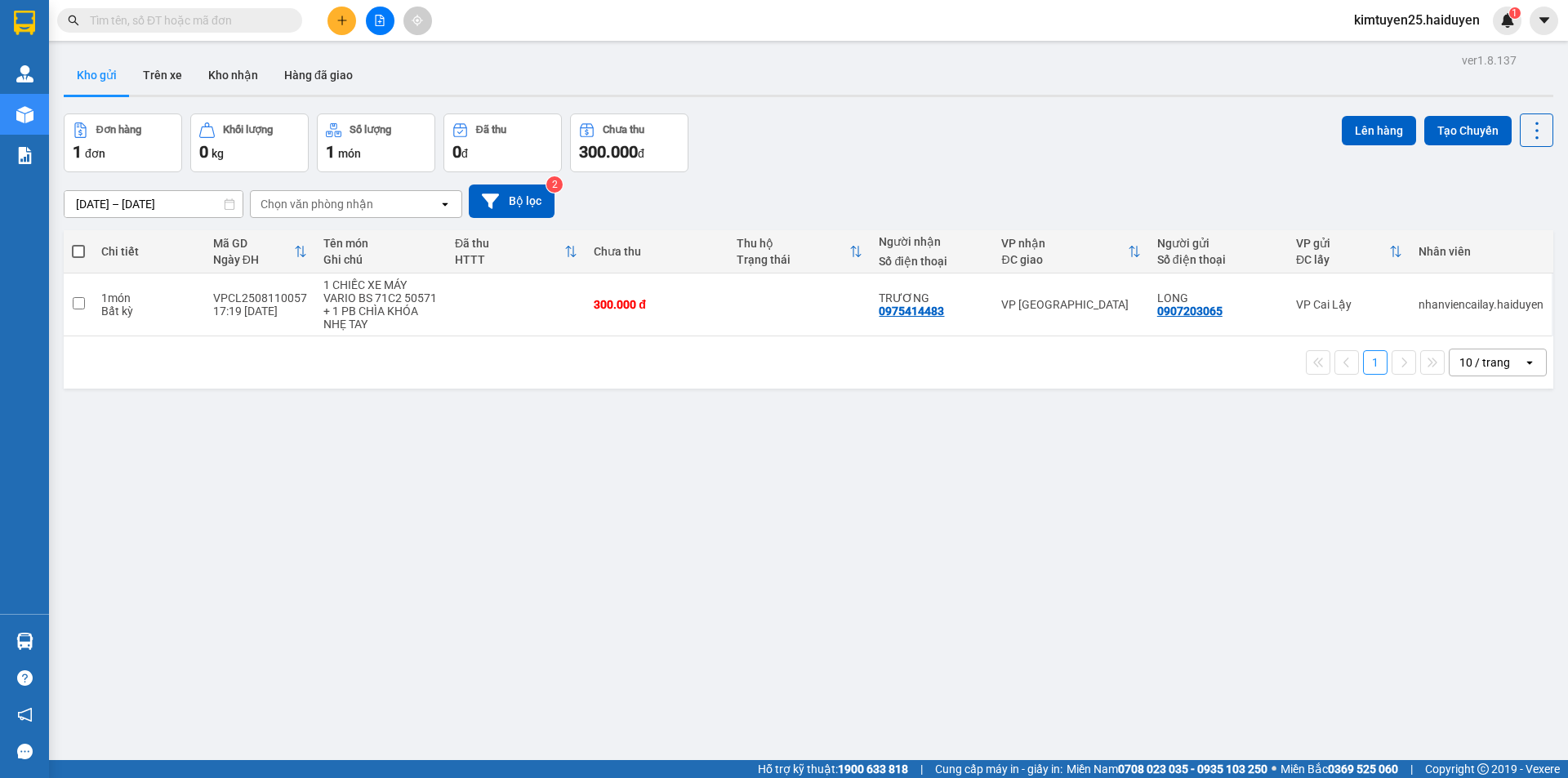
click at [1402, 24] on span "kimtuyen25.haiduyen" at bounding box center [1417, 19] width 152 height 20
click at [1374, 42] on span "Đăng xuất" at bounding box center [1424, 51] width 118 height 17
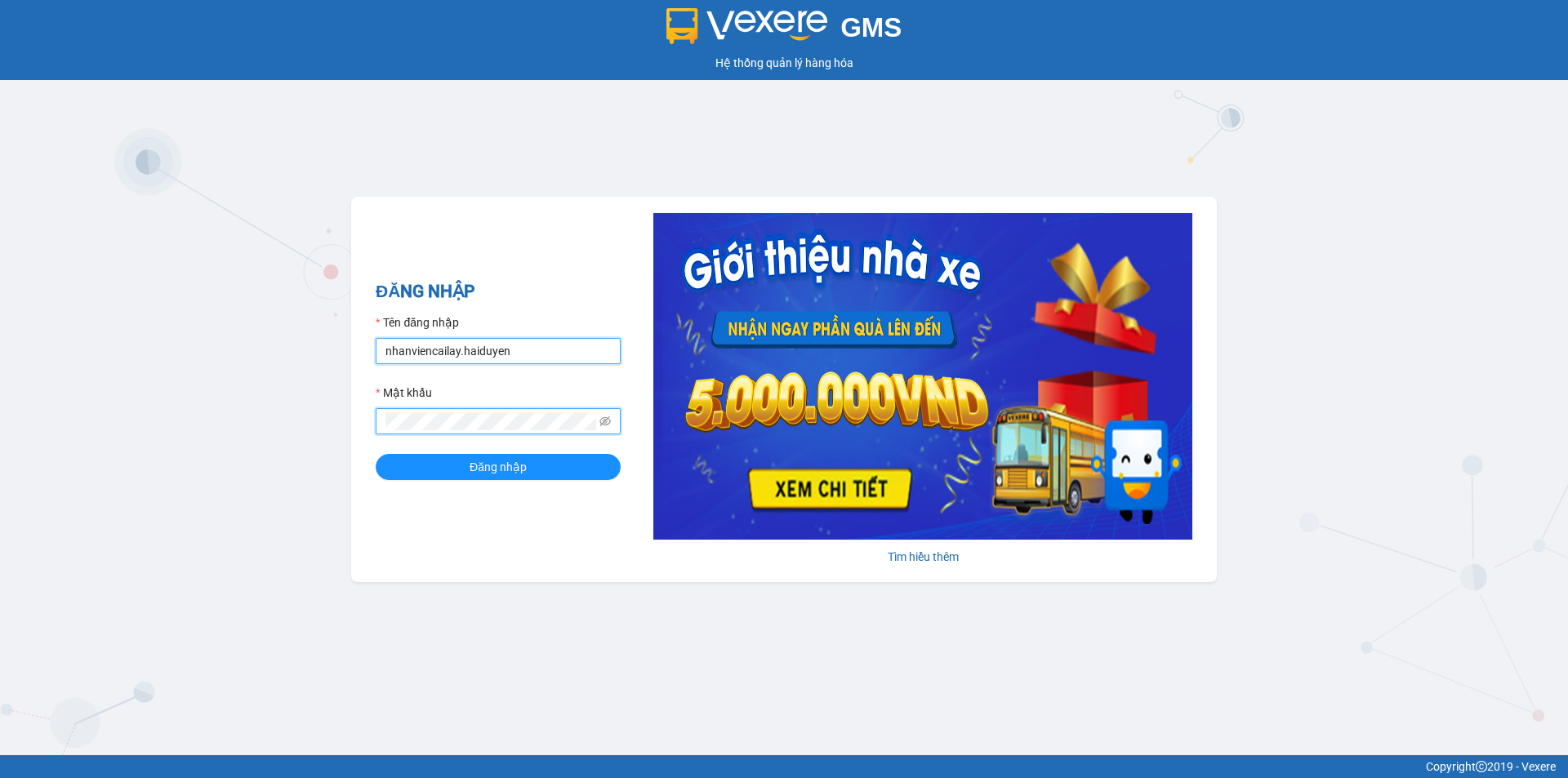
type input "lai.haiduyen"
click at [554, 468] on button "Đăng nhập" at bounding box center [498, 467] width 245 height 26
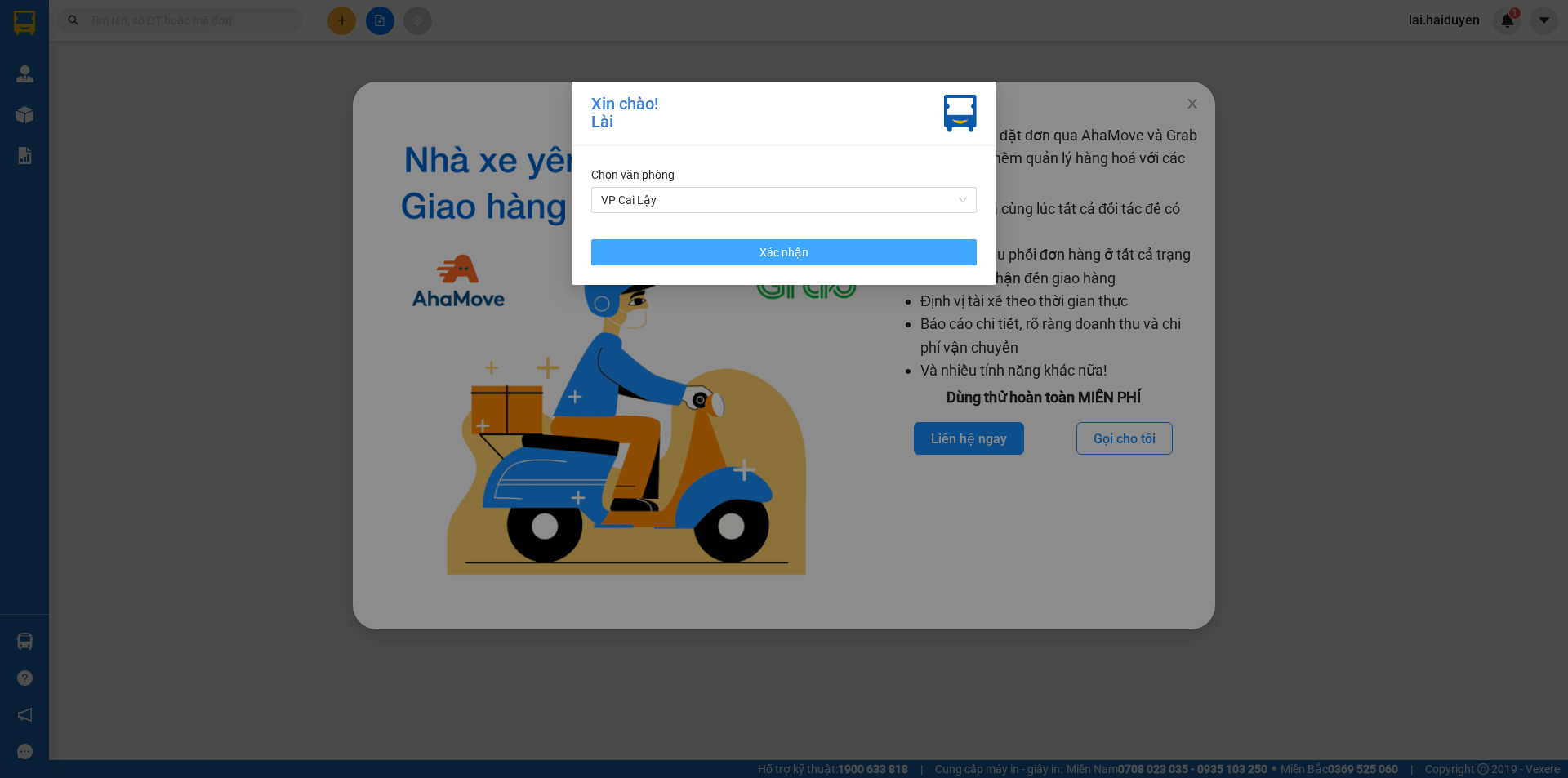
click at [700, 248] on button "Xác nhận" at bounding box center [784, 252] width 386 height 26
